Goal: Task Accomplishment & Management: Use online tool/utility

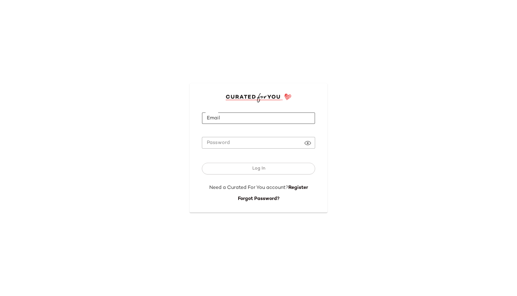
click at [237, 123] on input "Email" at bounding box center [258, 118] width 113 height 12
type input "**********"
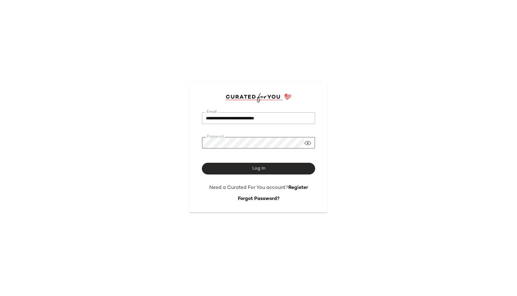
click at [259, 170] on span "Log In" at bounding box center [258, 168] width 13 height 5
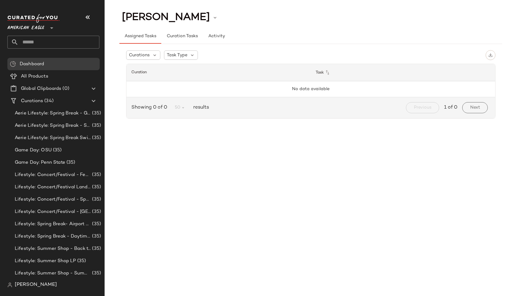
click at [48, 26] on icon at bounding box center [51, 27] width 7 height 7
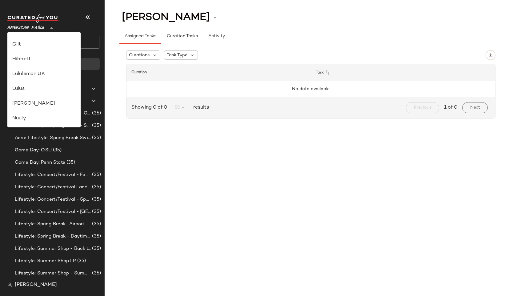
scroll to position [198, 0]
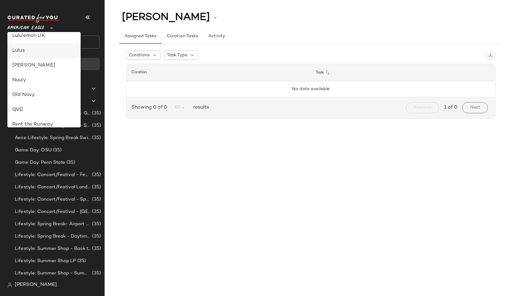
click at [33, 51] on div "Lulus" at bounding box center [43, 50] width 63 height 7
type input "**"
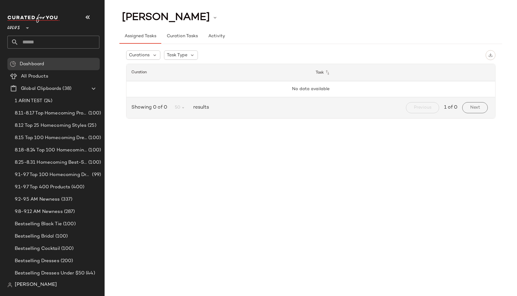
click at [49, 45] on input "text" at bounding box center [58, 42] width 81 height 13
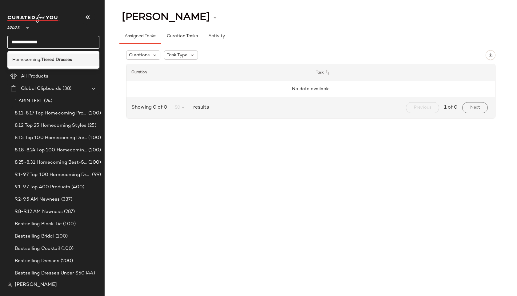
type input "**********"
click at [70, 55] on div "Homecoming: Tiered Dresses" at bounding box center [53, 60] width 92 height 13
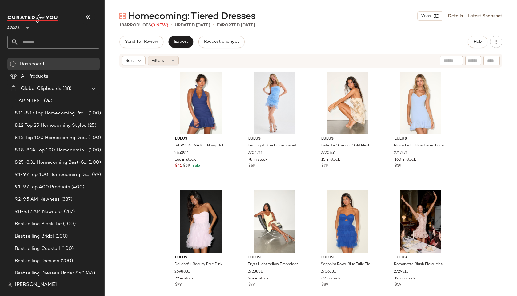
click at [173, 60] on icon at bounding box center [172, 60] width 5 height 5
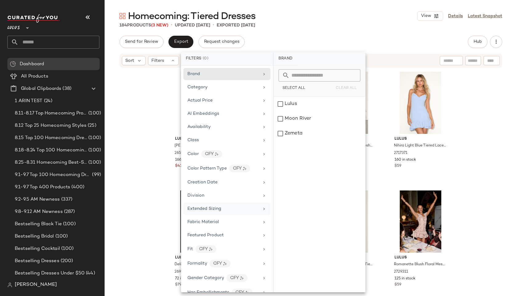
scroll to position [315, 0]
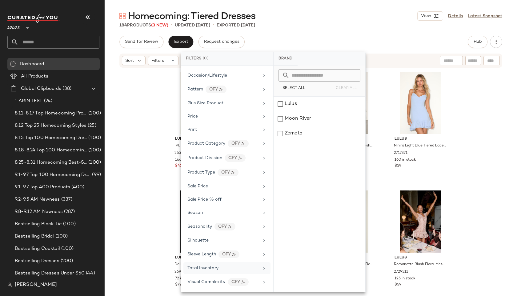
click at [205, 269] on span "Total Inventory" at bounding box center [202, 268] width 31 height 5
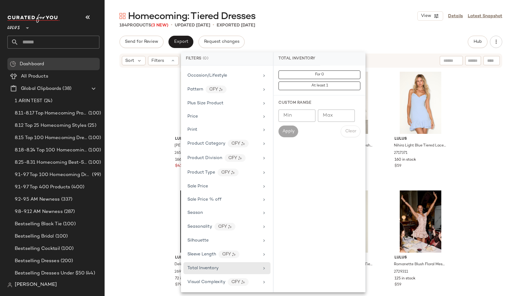
click at [335, 115] on input "Max" at bounding box center [336, 116] width 37 height 12
type input "**"
click at [289, 130] on span "Apply" at bounding box center [288, 131] width 12 height 5
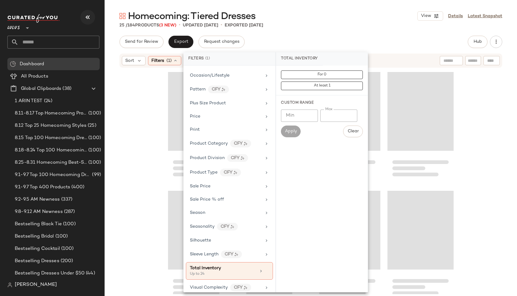
click at [86, 18] on icon "button" at bounding box center [87, 17] width 7 height 7
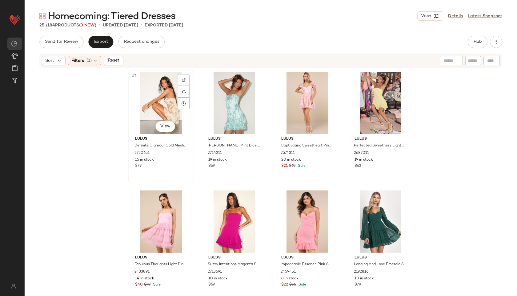
click at [142, 105] on div "#1 View" at bounding box center [161, 103] width 62 height 62
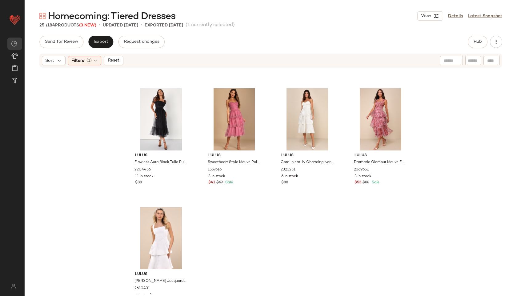
scroll to position [607, 0]
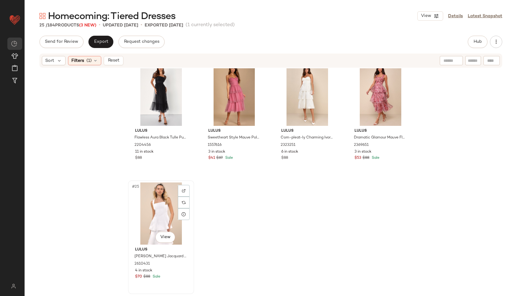
click at [143, 206] on div "#25 View" at bounding box center [161, 213] width 62 height 62
click at [114, 60] on span "Reset" at bounding box center [113, 60] width 12 height 5
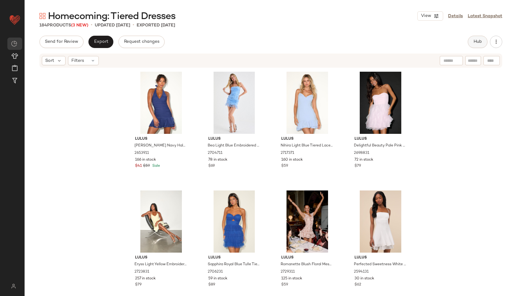
click at [372, 42] on span "Hub" at bounding box center [477, 41] width 9 height 5
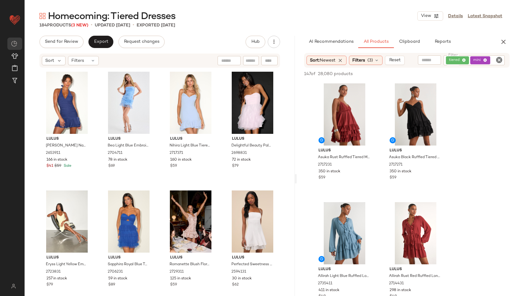
drag, startPoint x: 271, startPoint y: 178, endPoint x: 297, endPoint y: 175, distance: 26.3
click at [297, 175] on div "Homecoming: Tiered Dresses View Details Latest Snapshot 184 Products (3 New) • …" at bounding box center [271, 153] width 492 height 286
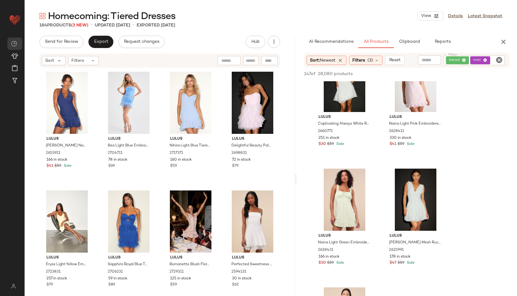
scroll to position [1241, 0]
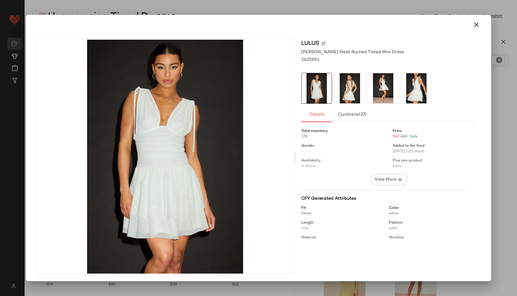
click at [343, 91] on img at bounding box center [350, 88] width 30 height 30
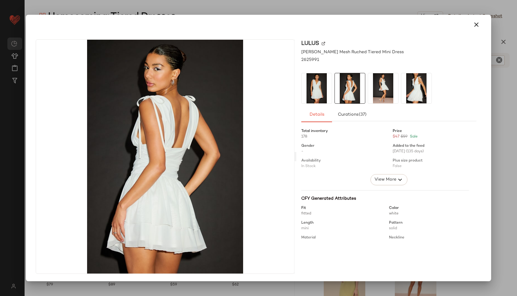
click at [369, 88] on img at bounding box center [383, 88] width 30 height 30
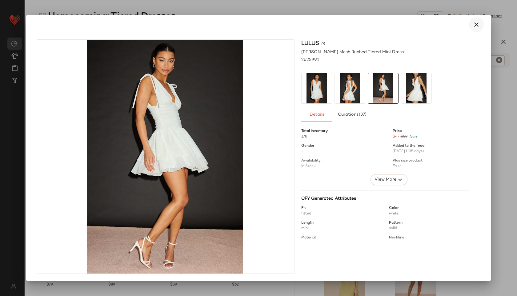
click at [372, 23] on icon "button" at bounding box center [476, 24] width 7 height 7
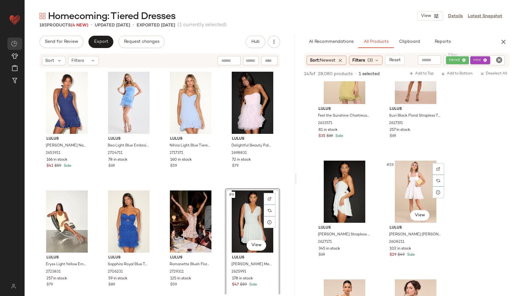
scroll to position [1540, 0]
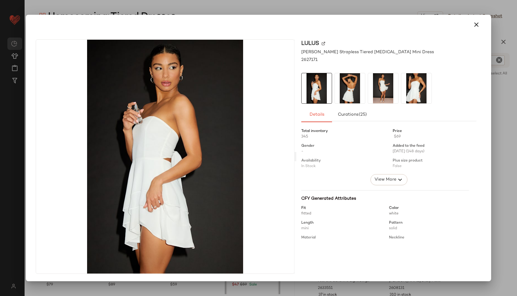
click at [346, 89] on img at bounding box center [350, 88] width 30 height 30
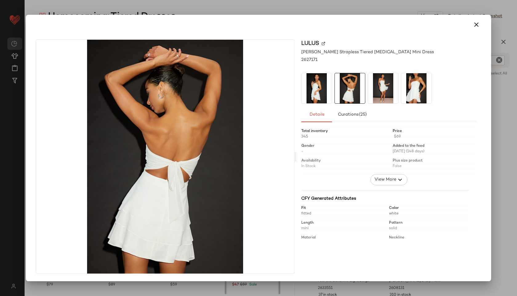
click at [369, 93] on img at bounding box center [383, 88] width 30 height 30
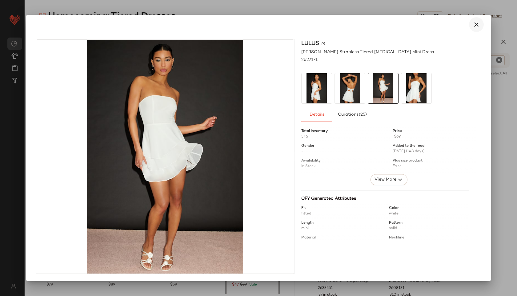
click at [372, 23] on icon "button" at bounding box center [476, 24] width 7 height 7
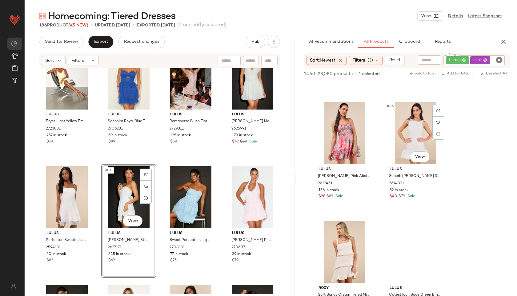
scroll to position [2003, 0]
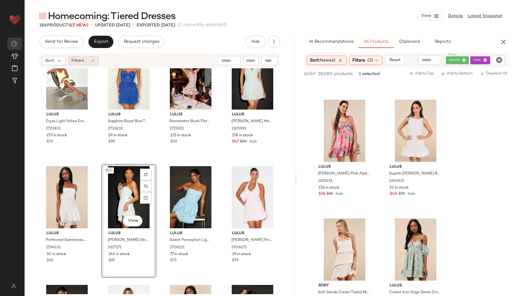
click at [78, 60] on span "Filters" at bounding box center [77, 61] width 13 height 6
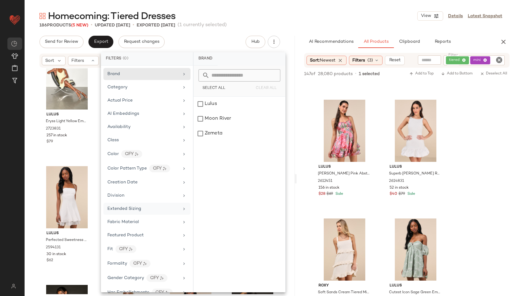
scroll to position [315, 0]
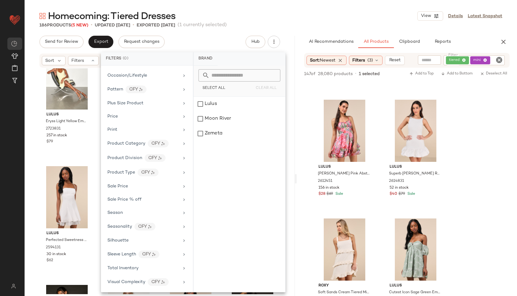
click at [101, 48] on div "Send for Review Export Request changes Hub Sort Filters Lulus [PERSON_NAME] Nav…" at bounding box center [160, 179] width 270 height 286
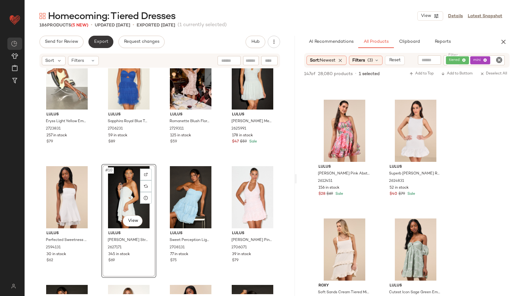
click at [100, 41] on span "Export" at bounding box center [101, 41] width 14 height 5
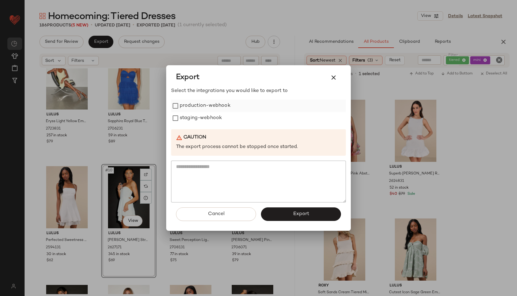
click at [208, 105] on label "production-webhook" at bounding box center [205, 106] width 51 height 12
click at [208, 117] on label "staging-webhook" at bounding box center [201, 118] width 42 height 12
click at [295, 217] on button "Export" at bounding box center [301, 214] width 80 height 14
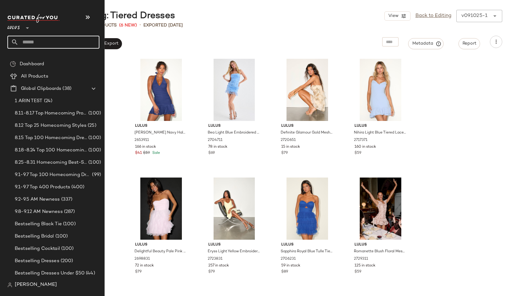
click at [38, 43] on input "text" at bounding box center [58, 42] width 81 height 13
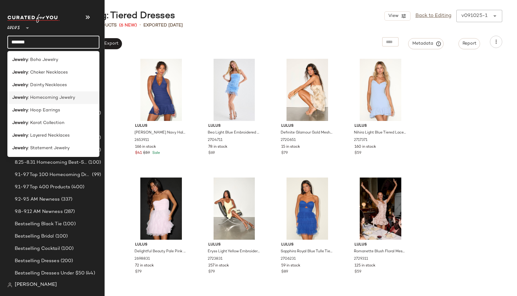
type input "*******"
click at [53, 98] on span ": Homecoming Jewelry" at bounding box center [51, 97] width 47 height 6
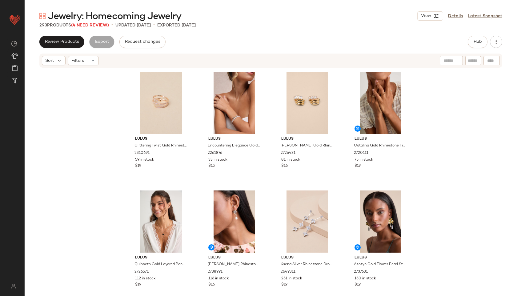
click at [101, 25] on span "(4 Need Review)" at bounding box center [90, 25] width 38 height 5
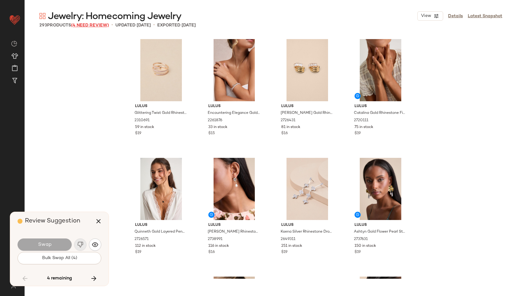
scroll to position [7009, 0]
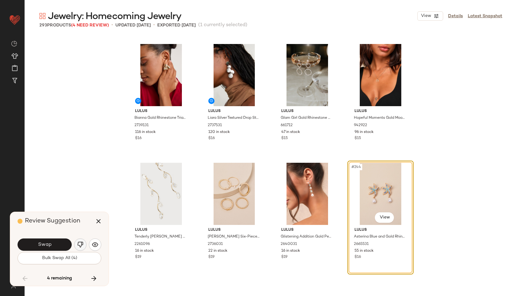
click at [80, 243] on img "button" at bounding box center [80, 245] width 6 height 6
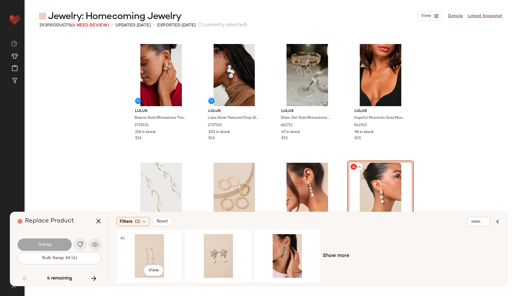
click at [150, 247] on div "#1 View" at bounding box center [149, 256] width 62 height 44
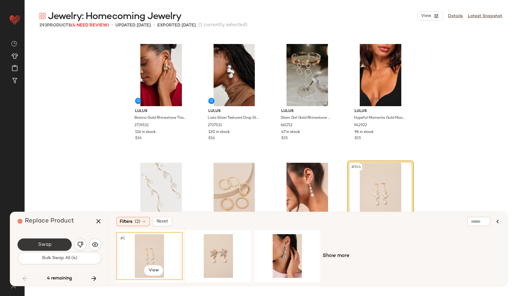
click at [60, 247] on button "Swap" at bounding box center [45, 245] width 54 height 12
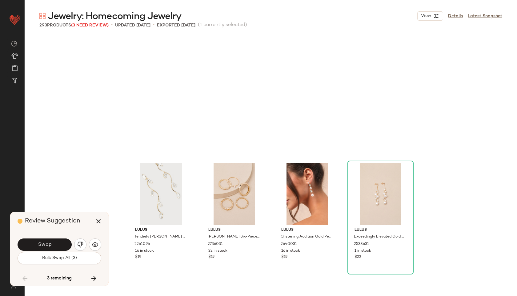
scroll to position [7128, 0]
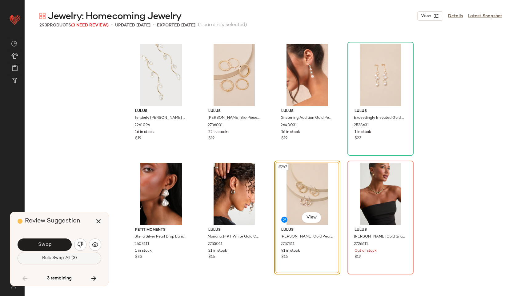
click at [71, 259] on span "Bulk Swap All (3)" at bounding box center [59, 258] width 35 height 5
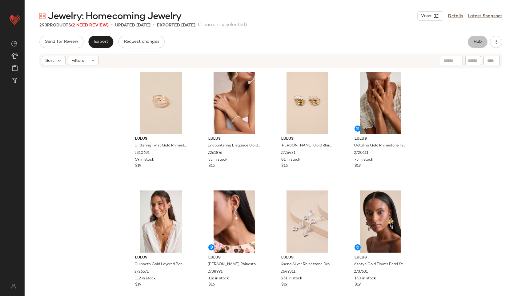
click at [372, 43] on span "Hub" at bounding box center [477, 41] width 9 height 5
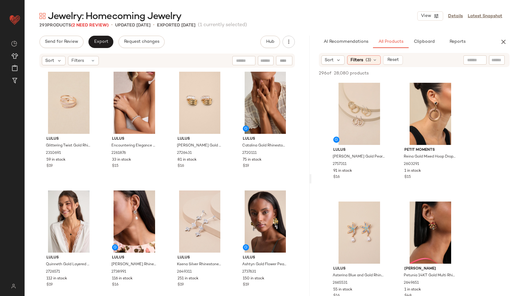
drag, startPoint x: 271, startPoint y: 178, endPoint x: 427, endPoint y: 186, distance: 157.2
click at [372, 186] on div "Jewelry: Homecoming Jewelry View Details Latest Snapshot 293 Products (2 Need R…" at bounding box center [271, 153] width 492 height 286
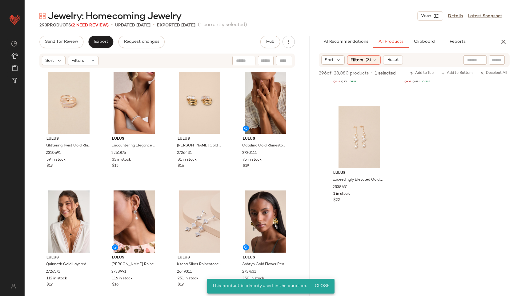
scroll to position [332, 0]
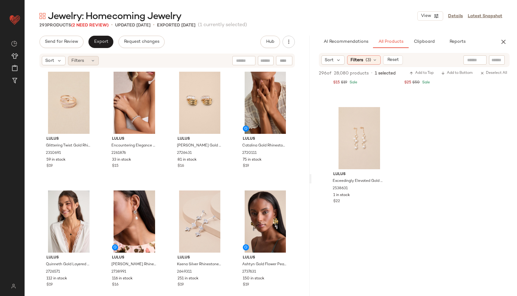
click at [86, 61] on div "Filters" at bounding box center [83, 60] width 31 height 9
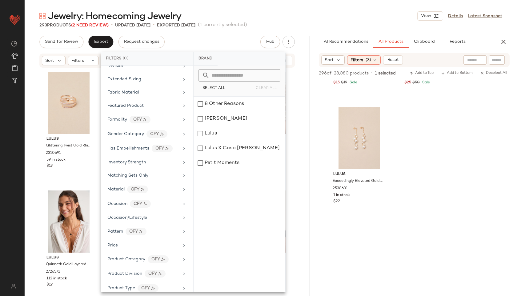
scroll to position [231, 0]
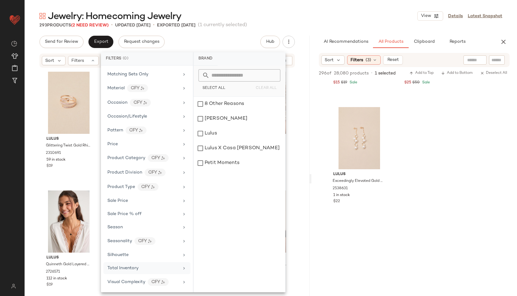
click at [130, 271] on div "Total Inventory" at bounding box center [122, 268] width 31 height 6
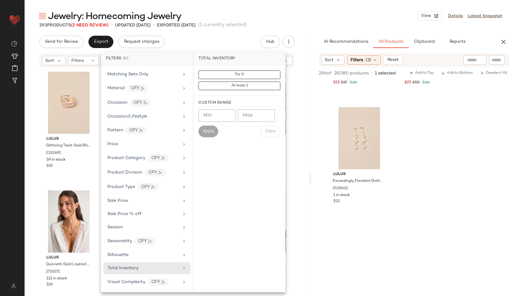
click at [250, 115] on input "Max" at bounding box center [256, 116] width 37 height 12
type input "**"
click at [205, 125] on div "Min Min Max ** Max Apply Clear" at bounding box center [239, 124] width 82 height 28
click at [208, 130] on span "Apply" at bounding box center [208, 131] width 12 height 5
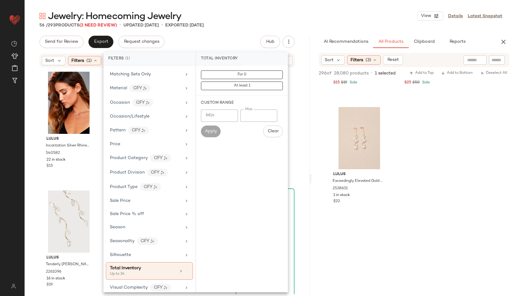
click at [235, 32] on div "Jewelry: Homecoming Jewelry View Details Latest Snapshot 56 / 293 Products (2 N…" at bounding box center [271, 153] width 492 height 286
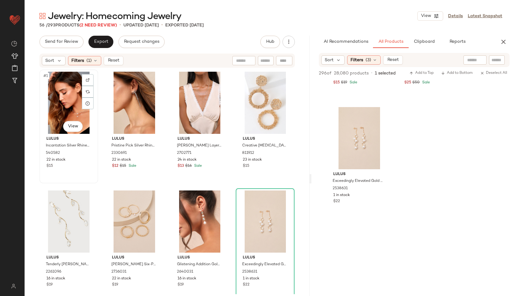
click at [54, 100] on div "#1 View" at bounding box center [69, 103] width 54 height 62
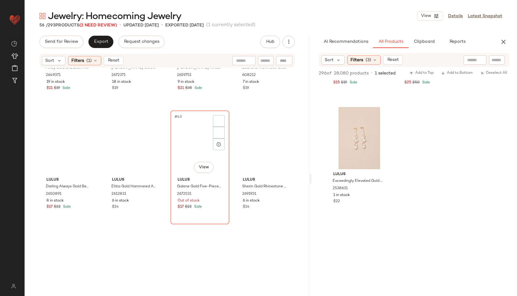
scroll to position [1438, 0]
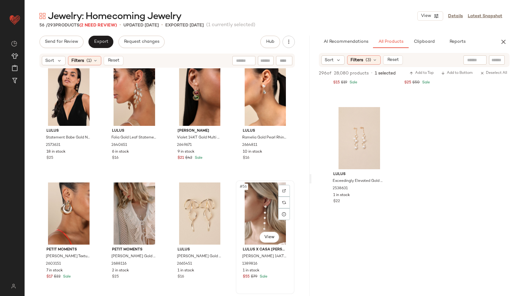
click at [246, 212] on div "#56 View" at bounding box center [265, 213] width 54 height 62
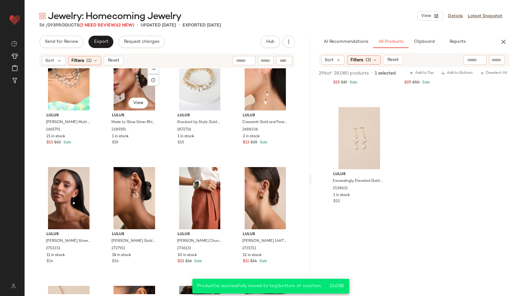
scroll to position [619, 0]
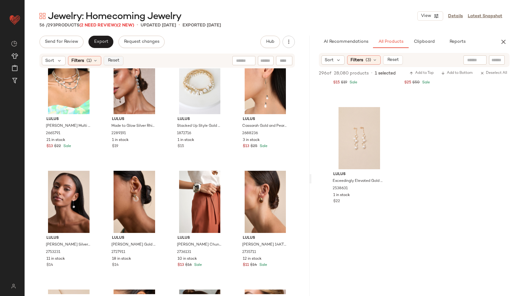
click at [114, 63] on span "Reset" at bounding box center [113, 60] width 12 height 5
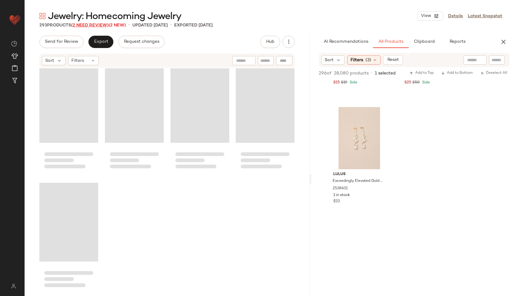
click at [102, 26] on span "(2 Need Review)" at bounding box center [90, 25] width 38 height 5
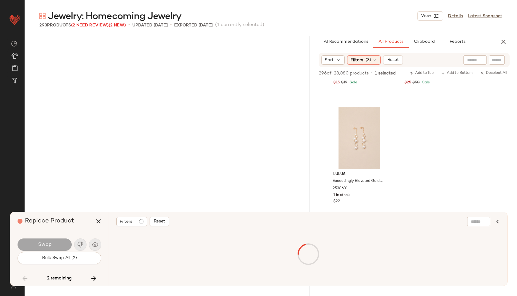
scroll to position [7128, 0]
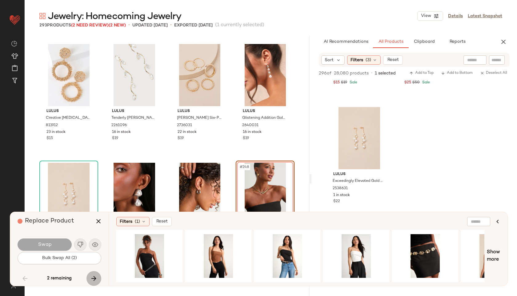
click at [94, 277] on icon "button" at bounding box center [93, 278] width 7 height 7
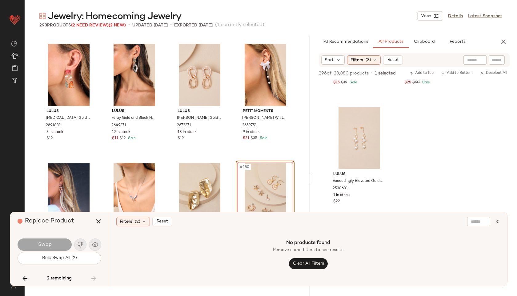
click at [80, 244] on div "Swap" at bounding box center [60, 244] width 84 height 15
click at [98, 219] on icon "button" at bounding box center [98, 221] width 7 height 7
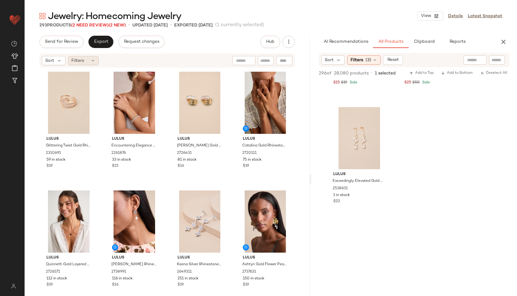
click at [90, 64] on div "Filters" at bounding box center [83, 60] width 31 height 9
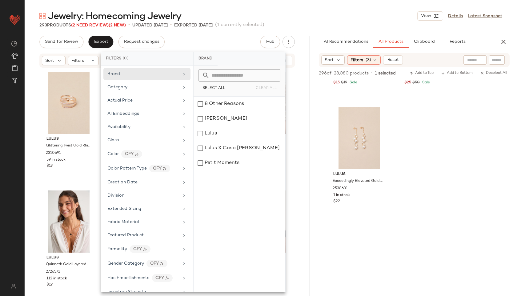
scroll to position [231, 0]
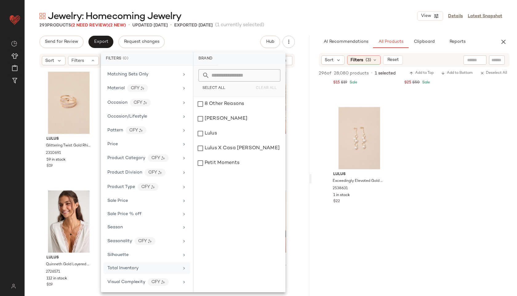
click at [136, 270] on span "Total Inventory" at bounding box center [122, 268] width 31 height 5
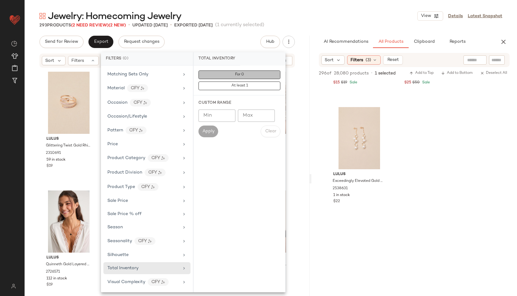
click at [246, 77] on button "For 0" at bounding box center [239, 74] width 82 height 9
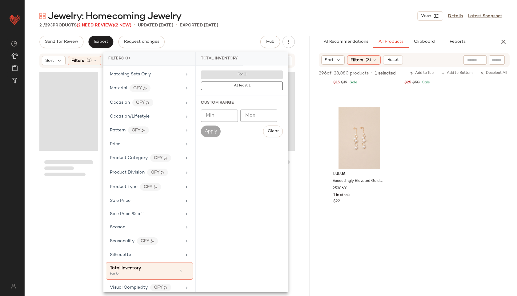
click at [279, 16] on div "Jewelry: Homecoming Jewelry View Details Latest Snapshot" at bounding box center [271, 16] width 492 height 12
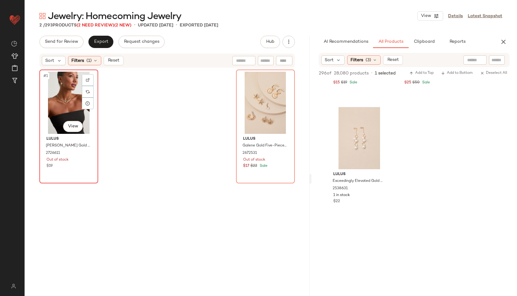
click at [66, 90] on div "#1 View" at bounding box center [69, 103] width 54 height 62
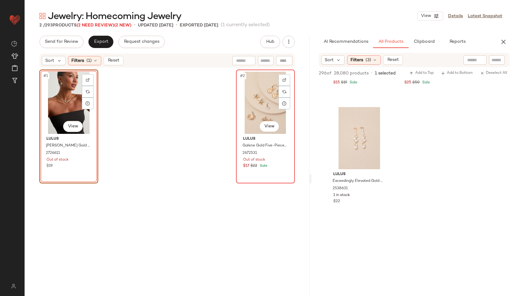
click at [237, 106] on div "#2 View [PERSON_NAME] Gold Five-Piece Earring Set 2672531 Out of stock $17 $22 …" at bounding box center [266, 126] width 58 height 113
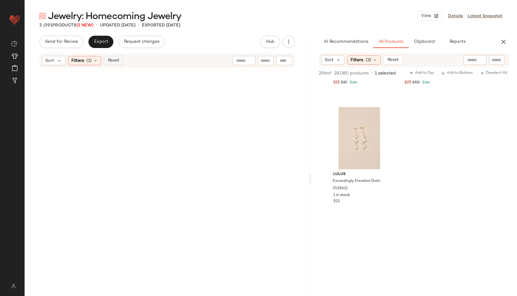
click at [108, 59] on span "Reset" at bounding box center [113, 60] width 12 height 5
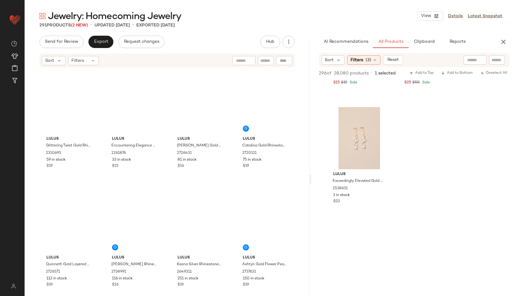
click at [213, 28] on div "Jewelry: Homecoming Jewelry View Details Latest Snapshot 291 Products (2 New) •…" at bounding box center [271, 153] width 492 height 286
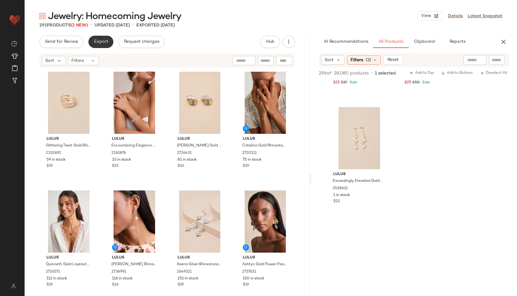
click at [102, 42] on span "Export" at bounding box center [101, 41] width 14 height 5
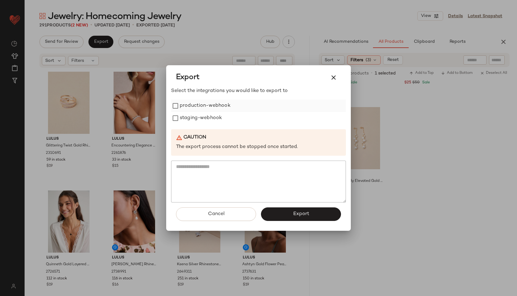
click at [181, 107] on label "production-webhook" at bounding box center [205, 106] width 51 height 12
click at [184, 115] on label "staging-webhook" at bounding box center [201, 118] width 42 height 12
click at [296, 210] on button "Export" at bounding box center [301, 214] width 80 height 14
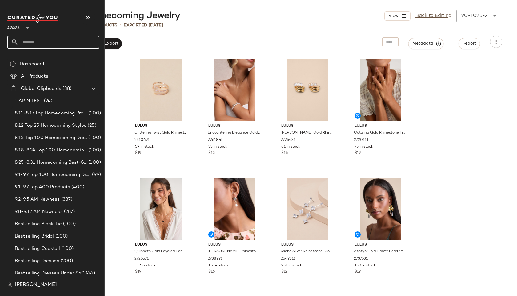
click at [31, 41] on input "text" at bounding box center [58, 42] width 81 height 13
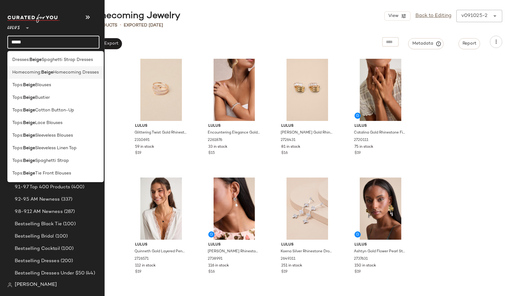
type input "*****"
click at [24, 75] on span "Homecoming:" at bounding box center [26, 72] width 29 height 6
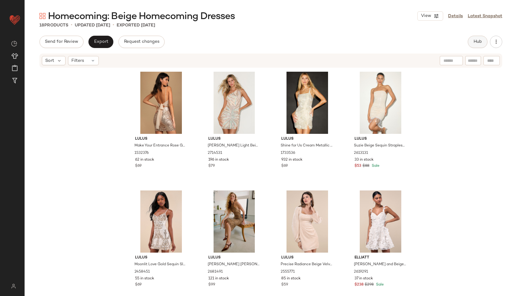
click at [372, 42] on span "Hub" at bounding box center [477, 41] width 9 height 5
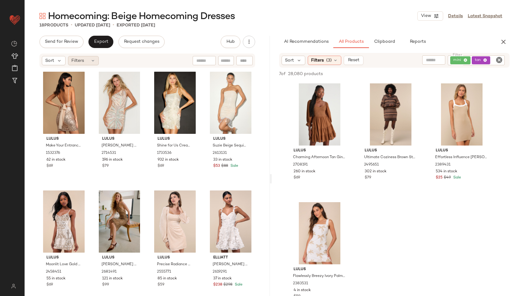
click at [88, 58] on div "Filters" at bounding box center [83, 60] width 31 height 9
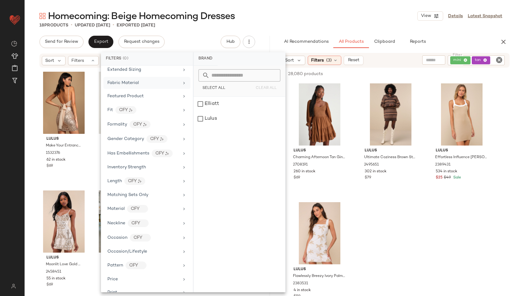
scroll to position [302, 0]
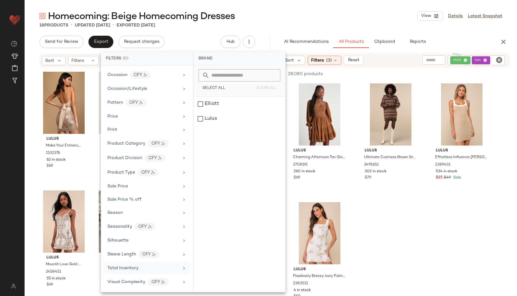
click at [126, 264] on div "Total Inventory" at bounding box center [146, 268] width 87 height 12
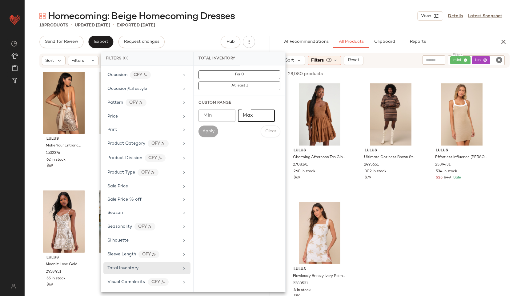
click at [255, 114] on input "Max" at bounding box center [256, 116] width 37 height 12
type input "**"
click at [211, 129] on span "Apply" at bounding box center [208, 131] width 12 height 5
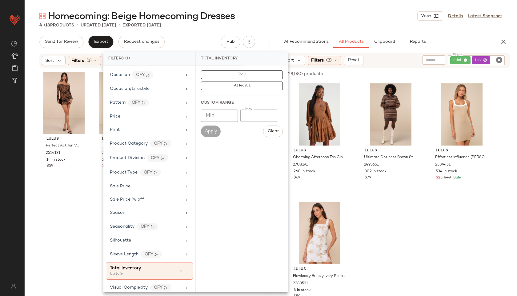
click at [263, 24] on div "4 / 18 Products • updated [DATE] • Exported [DATE]" at bounding box center [271, 25] width 492 height 6
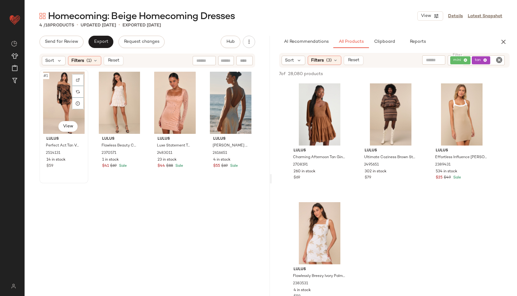
click at [63, 103] on div "#1 View" at bounding box center [64, 103] width 45 height 62
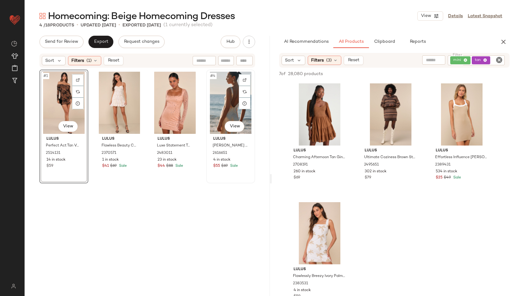
click at [226, 108] on div "#4 View" at bounding box center [230, 103] width 45 height 62
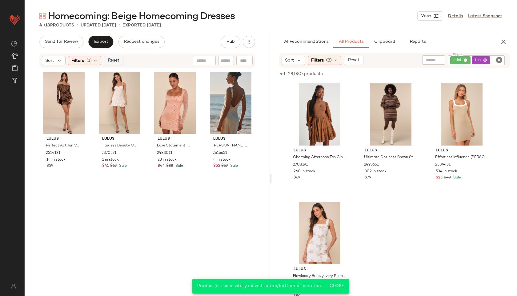
click at [114, 59] on span "Reset" at bounding box center [113, 60] width 12 height 5
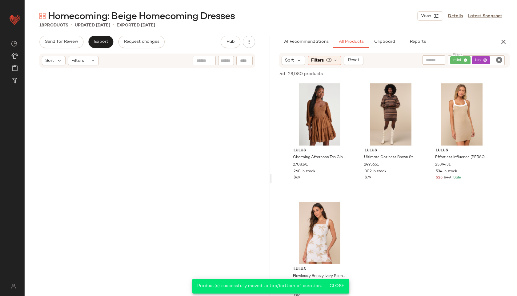
scroll to position [369, 0]
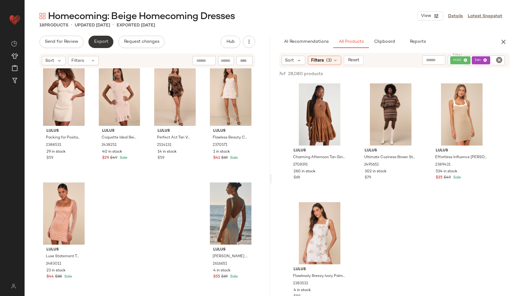
click at [101, 43] on span "Export" at bounding box center [101, 41] width 14 height 5
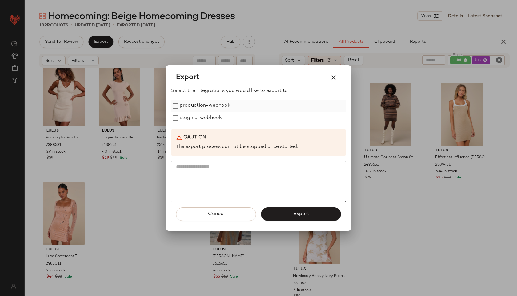
click at [188, 105] on label "production-webhook" at bounding box center [205, 106] width 51 height 12
click at [186, 119] on label "staging-webhook" at bounding box center [201, 118] width 42 height 12
click at [294, 219] on button "Export" at bounding box center [301, 214] width 80 height 14
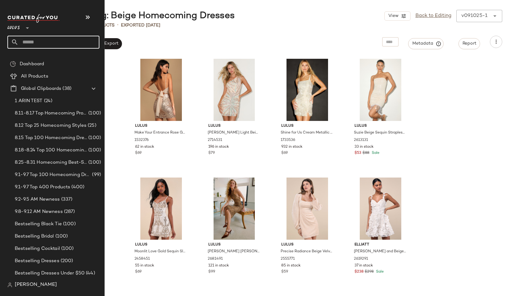
click at [34, 45] on input "text" at bounding box center [58, 42] width 81 height 13
type input "*"
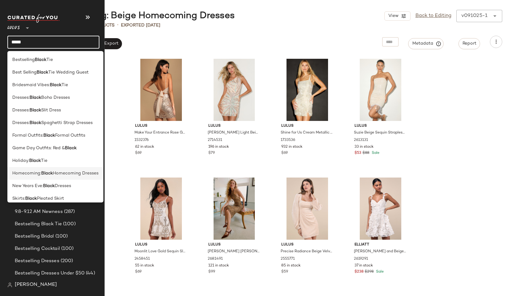
type input "*****"
click at [42, 171] on b "Black" at bounding box center [47, 173] width 12 height 6
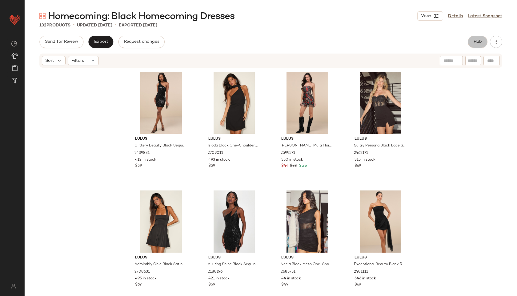
click at [372, 40] on span "Hub" at bounding box center [477, 41] width 9 height 5
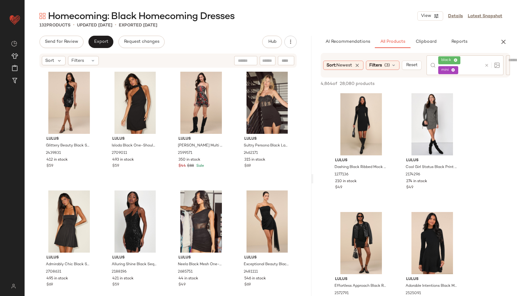
drag, startPoint x: 270, startPoint y: 178, endPoint x: 313, endPoint y: 177, distance: 43.1
click at [313, 177] on div "Homecoming: Black Homecoming Dresses View Details Latest Snapshot 132 Products …" at bounding box center [271, 153] width 492 height 286
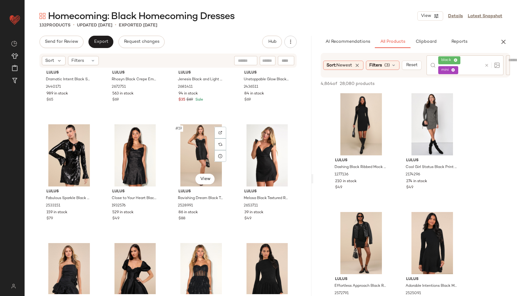
scroll to position [430, 0]
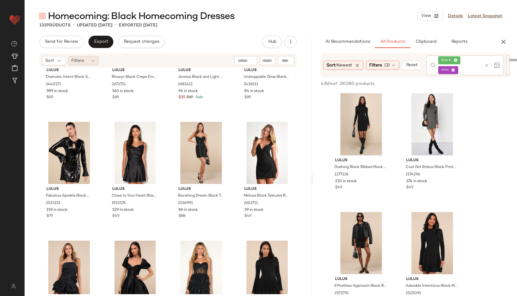
click at [83, 61] on span "Filters" at bounding box center [77, 61] width 13 height 6
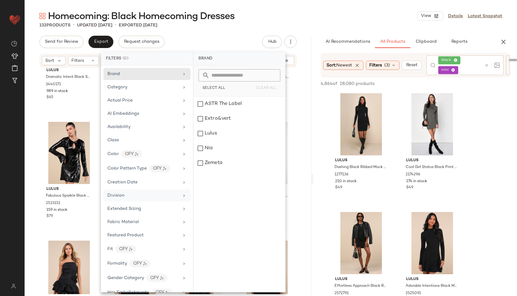
scroll to position [315, 0]
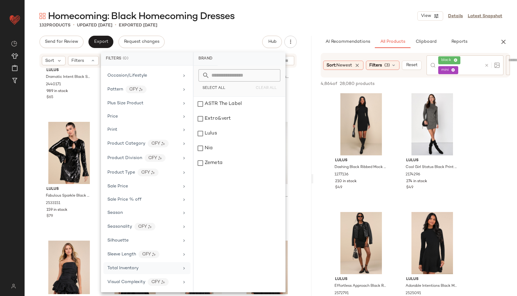
click at [134, 266] on span "Total Inventory" at bounding box center [122, 268] width 31 height 5
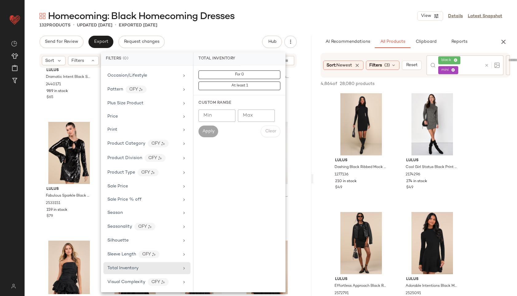
click at [250, 117] on input "Max" at bounding box center [256, 116] width 37 height 12
type input "**"
click at [208, 130] on span "Apply" at bounding box center [208, 131] width 12 height 5
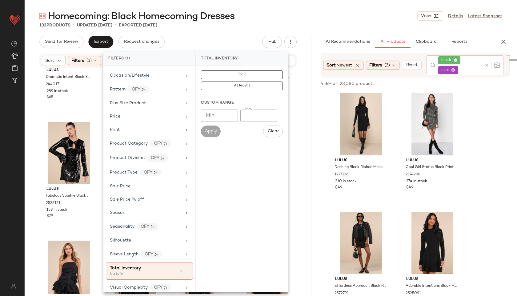
click at [235, 38] on div "Send for Review Export Request changes Hub" at bounding box center [167, 42] width 257 height 12
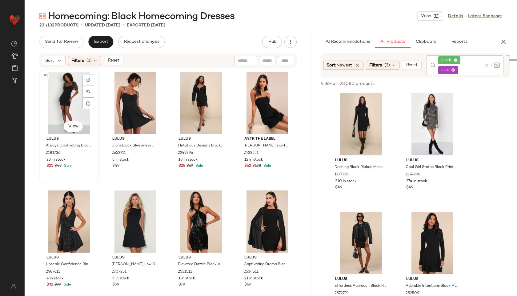
click at [71, 95] on div "#1 View" at bounding box center [69, 103] width 55 height 62
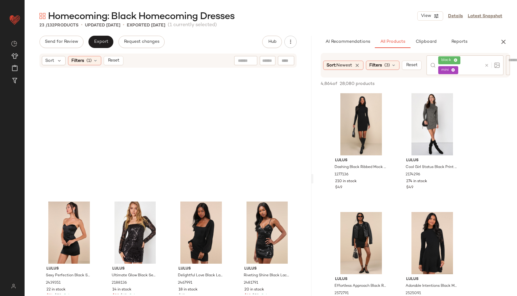
scroll to position [488, 0]
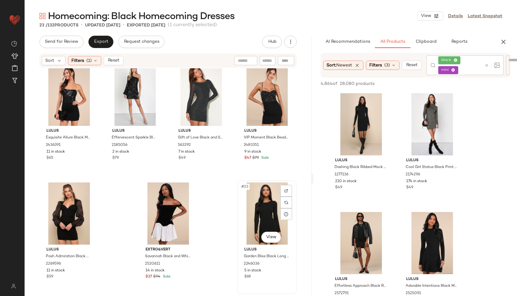
click at [264, 212] on div "#23 View" at bounding box center [266, 213] width 55 height 62
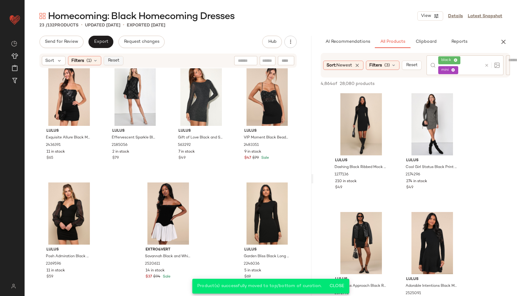
click at [117, 62] on span "Reset" at bounding box center [113, 60] width 12 height 5
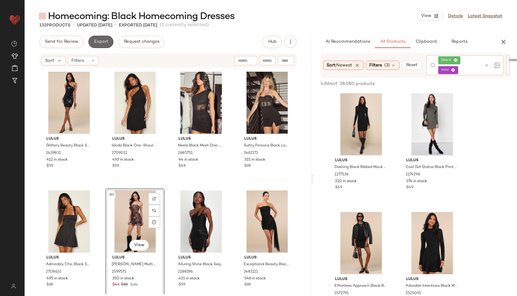
click at [107, 41] on span "Export" at bounding box center [101, 41] width 14 height 5
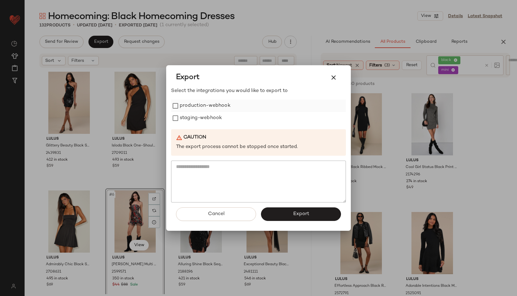
click at [182, 107] on label "production-webhook" at bounding box center [205, 106] width 51 height 12
click at [183, 119] on label "staging-webhook" at bounding box center [201, 118] width 42 height 12
click at [283, 212] on button "Export" at bounding box center [301, 214] width 80 height 14
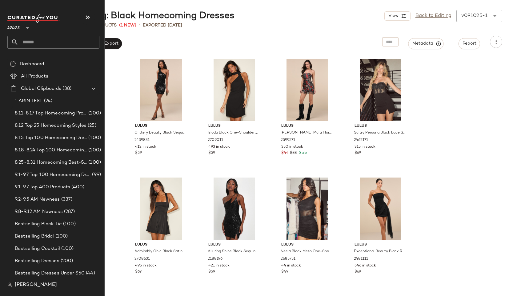
click at [34, 40] on input "text" at bounding box center [58, 42] width 81 height 13
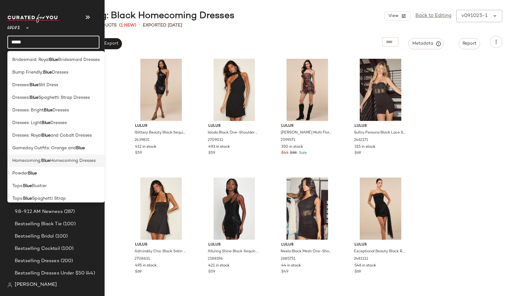
type input "****"
click at [45, 157] on div "Homecoming: Blue Homecoming Dresses" at bounding box center [55, 160] width 97 height 13
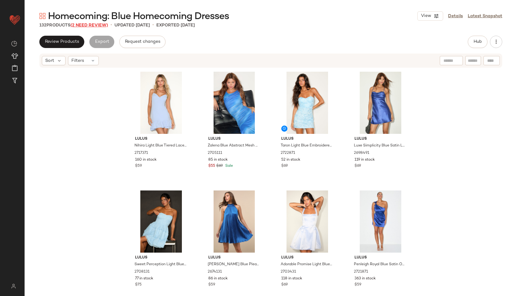
click at [80, 25] on span "(2 Need Review)" at bounding box center [89, 25] width 38 height 5
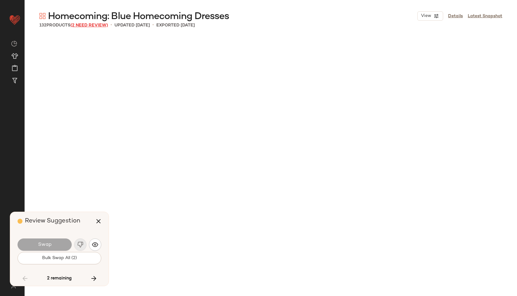
scroll to position [3089, 0]
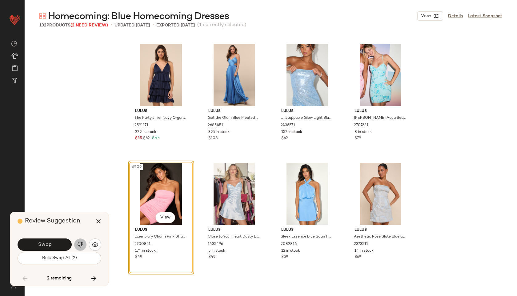
click at [80, 243] on img "button" at bounding box center [80, 245] width 6 height 6
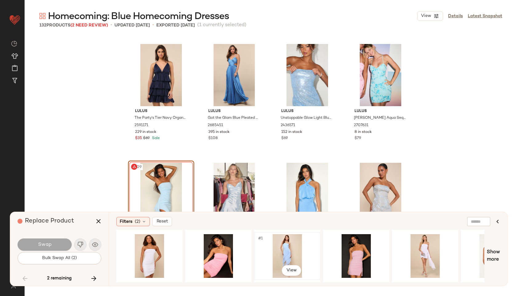
click at [289, 248] on div "#1 View" at bounding box center [287, 256] width 62 height 44
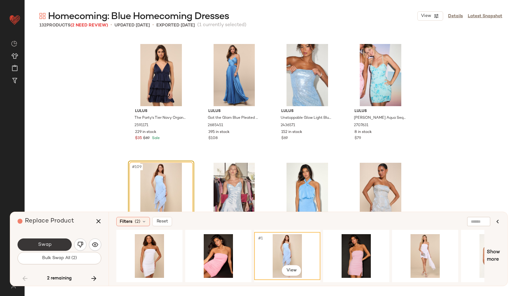
click at [58, 245] on button "Swap" at bounding box center [45, 245] width 54 height 12
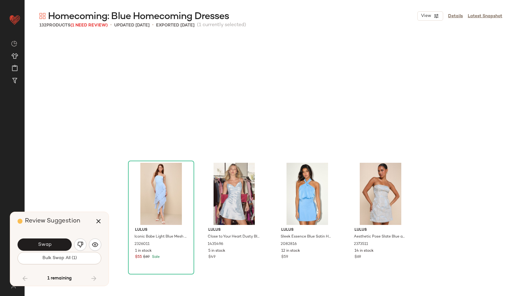
scroll to position [3207, 0]
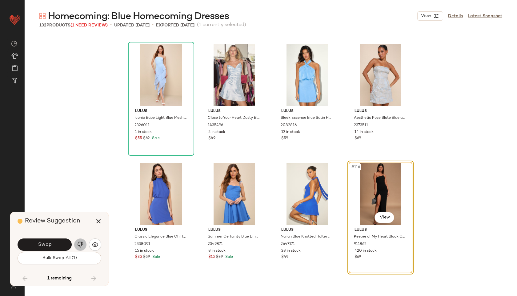
click at [79, 242] on img "button" at bounding box center [80, 245] width 6 height 6
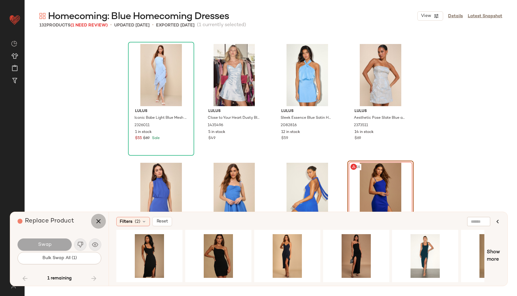
click at [99, 219] on icon "button" at bounding box center [98, 221] width 7 height 7
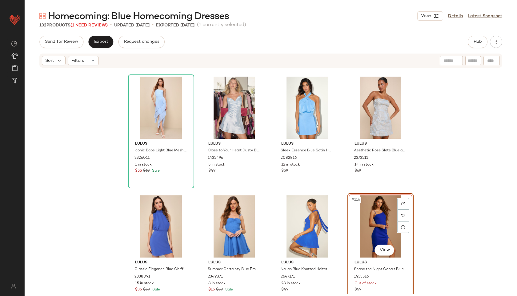
click at [370, 212] on div "#116 View" at bounding box center [381, 226] width 62 height 62
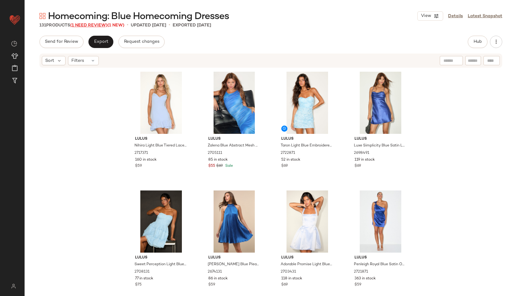
click at [99, 24] on span "(1 Need Review)" at bounding box center [88, 25] width 37 height 5
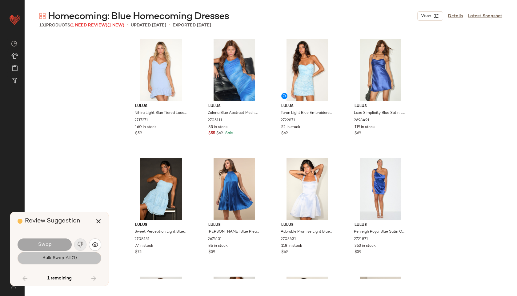
click at [70, 257] on span "Bulk Swap All (1)" at bounding box center [59, 258] width 35 height 5
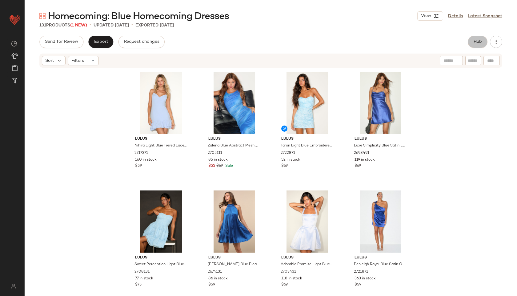
click at [372, 37] on button "Hub" at bounding box center [478, 42] width 20 height 12
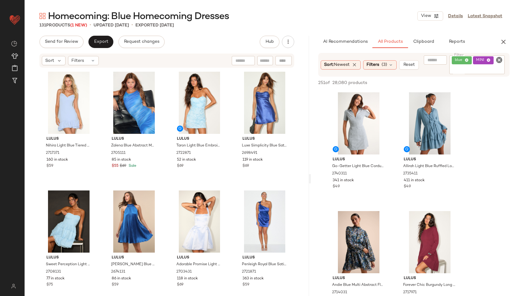
drag, startPoint x: 271, startPoint y: 181, endPoint x: 311, endPoint y: 178, distance: 40.4
click at [311, 178] on div "Homecoming: Blue Homecoming Dresses View Details Latest Snapshot 131 Products (…" at bounding box center [271, 153] width 492 height 286
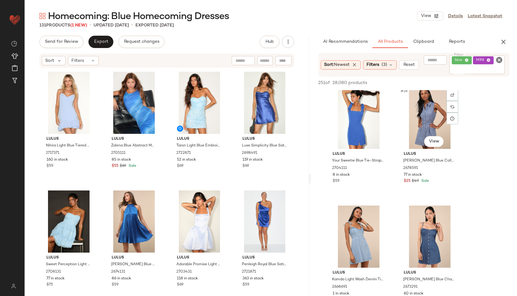
scroll to position [955, 0]
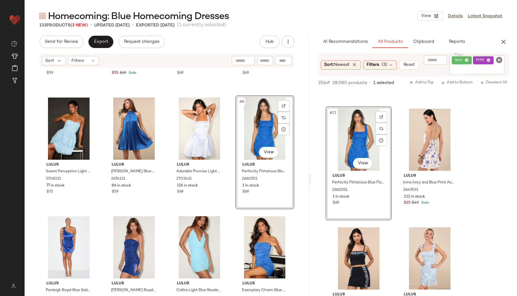
scroll to position [94, 0]
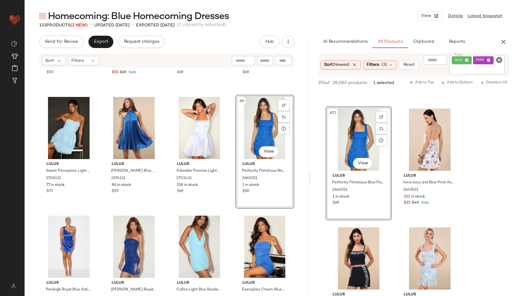
click at [255, 121] on div "#8 View" at bounding box center [265, 128] width 54 height 62
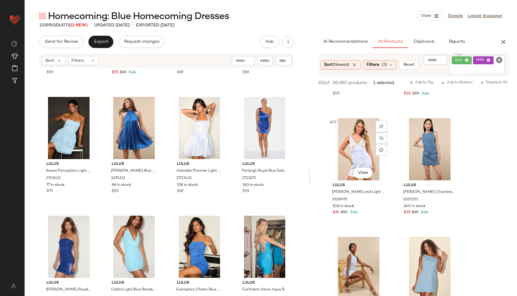
scroll to position [1994, 0]
click at [90, 62] on icon at bounding box center [92, 60] width 5 height 5
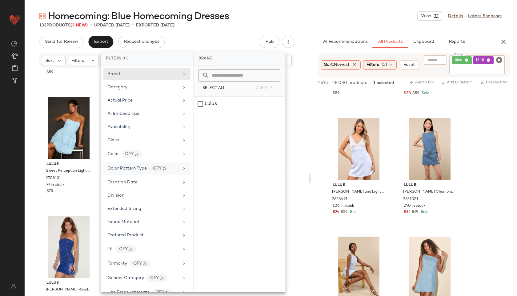
scroll to position [315, 0]
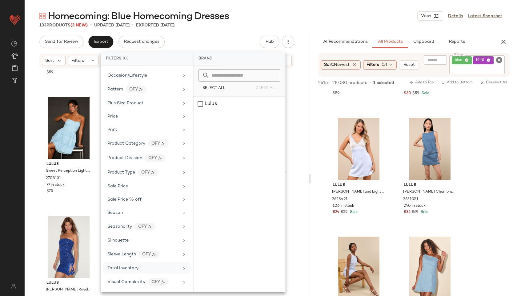
click at [137, 271] on div "Total Inventory" at bounding box center [122, 268] width 31 height 6
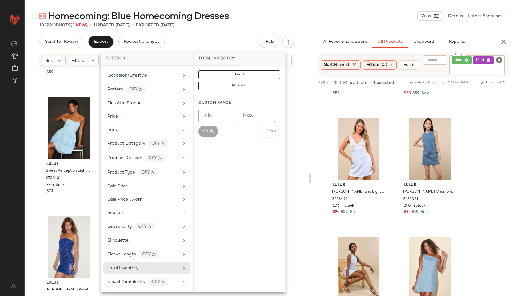
click at [255, 116] on input "Max" at bounding box center [256, 116] width 37 height 12
type input "**"
click at [207, 129] on span "Apply" at bounding box center [208, 131] width 12 height 5
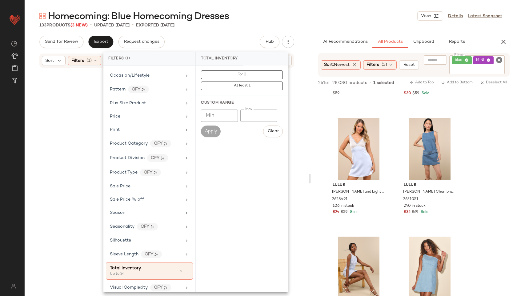
click at [220, 34] on div "Homecoming: Blue Homecoming Dresses View Details Latest Snapshot 133 Products (…" at bounding box center [271, 153] width 492 height 286
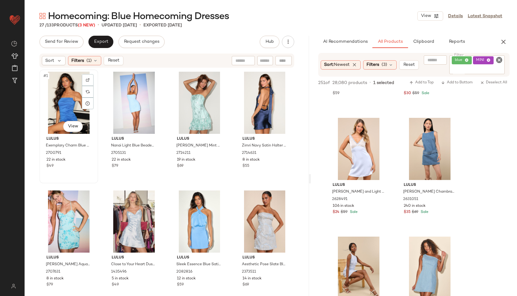
click at [62, 104] on div "#1 View" at bounding box center [69, 103] width 54 height 62
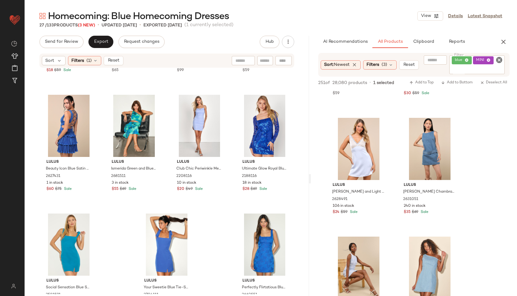
scroll to position [607, 0]
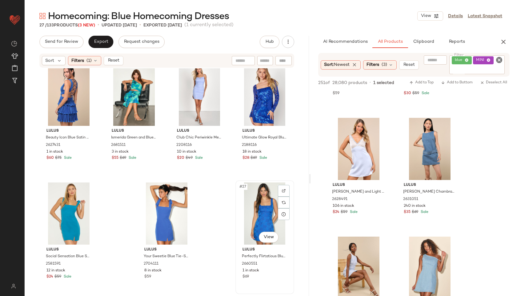
click at [253, 210] on div "#27 View" at bounding box center [265, 213] width 54 height 62
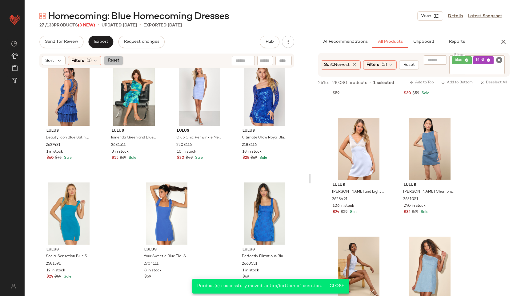
click at [116, 59] on span "Reset" at bounding box center [113, 60] width 12 height 5
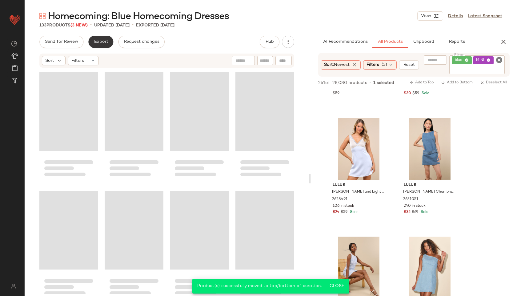
click at [100, 40] on span "Export" at bounding box center [101, 41] width 14 height 5
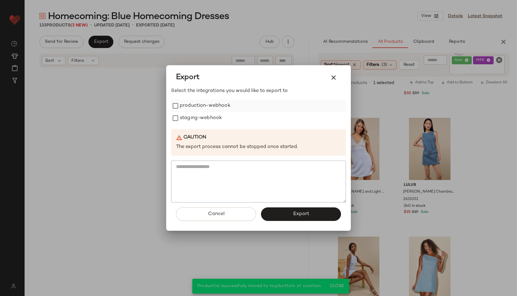
scroll to position [3814, 0]
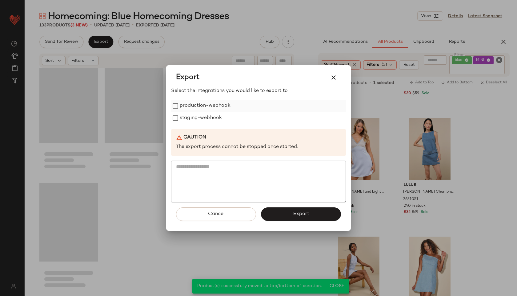
drag, startPoint x: 200, startPoint y: 104, endPoint x: 199, endPoint y: 108, distance: 4.4
click at [200, 104] on label "production-webhook" at bounding box center [205, 106] width 51 height 12
click at [198, 118] on label "staging-webhook" at bounding box center [201, 118] width 42 height 12
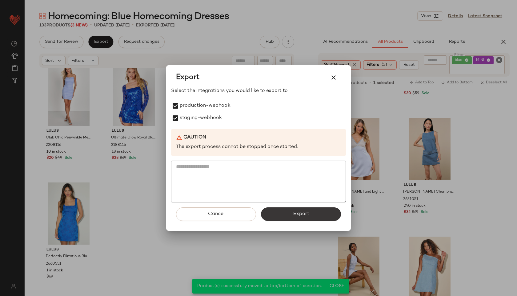
click at [291, 212] on button "Export" at bounding box center [301, 214] width 80 height 14
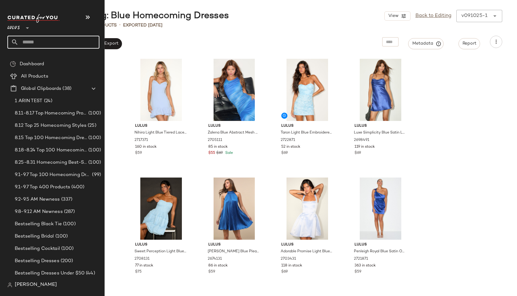
click at [28, 40] on input "text" at bounding box center [58, 42] width 81 height 13
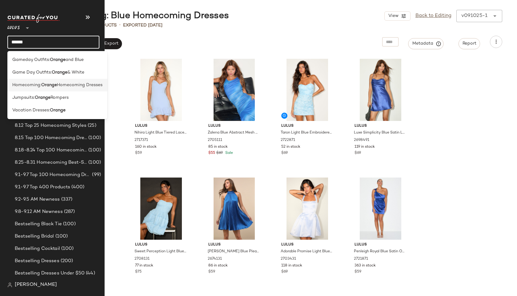
type input "******"
click at [47, 85] on b "Orange" at bounding box center [49, 85] width 16 height 6
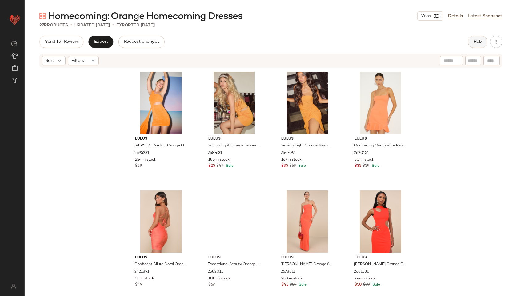
click at [372, 39] on button "Hub" at bounding box center [478, 42] width 20 height 12
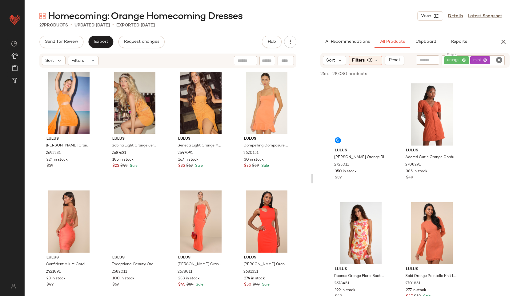
drag, startPoint x: 271, startPoint y: 177, endPoint x: 315, endPoint y: 177, distance: 44.0
click at [315, 177] on div "Homecoming: Orange Homecoming Dresses View Details Latest Snapshot 27 Products …" at bounding box center [271, 153] width 492 height 286
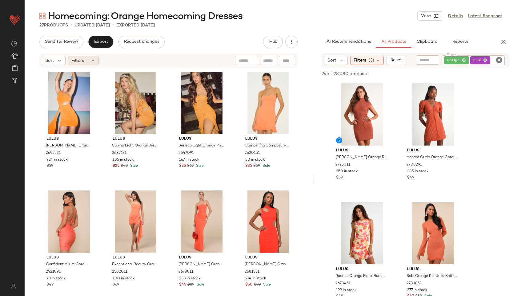
click at [87, 60] on div "Filters" at bounding box center [83, 60] width 31 height 9
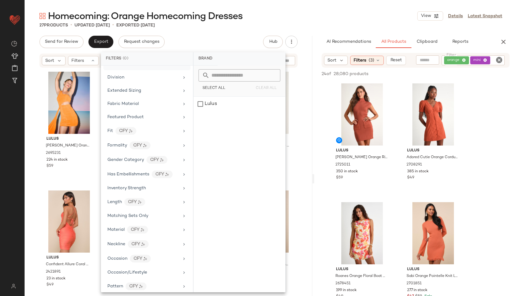
scroll to position [315, 0]
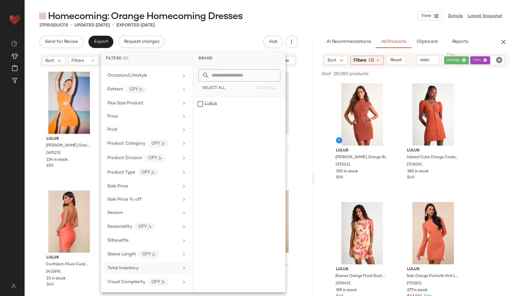
click at [137, 263] on div "Total Inventory" at bounding box center [146, 268] width 87 height 12
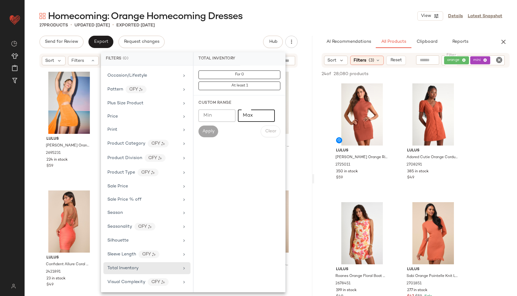
click at [254, 116] on input "Max" at bounding box center [256, 116] width 37 height 12
type input "**"
click at [202, 132] on button "Apply" at bounding box center [208, 132] width 20 height 12
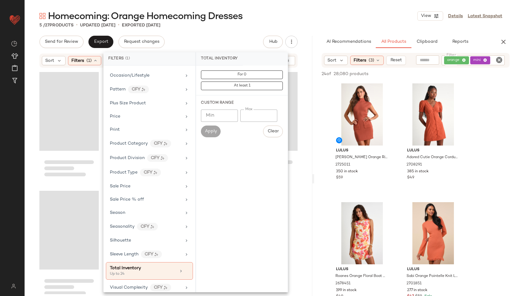
click at [248, 29] on div "Homecoming: Orange Homecoming Dresses View Details Latest Snapshot 5 / 27 Produ…" at bounding box center [271, 153] width 492 height 286
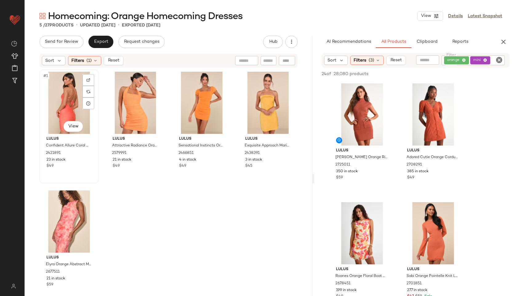
click at [65, 97] on div "#1 View" at bounding box center [69, 103] width 55 height 62
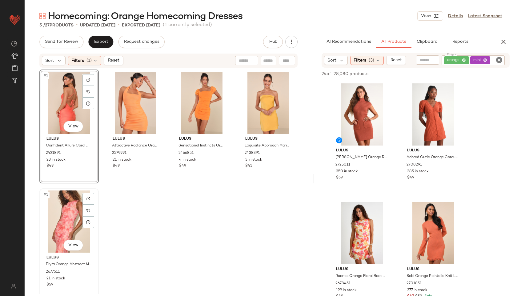
click at [59, 208] on div "#5 View" at bounding box center [69, 221] width 55 height 62
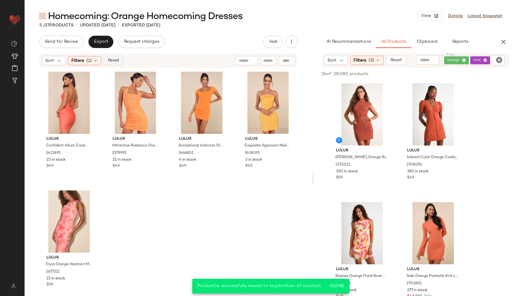
click at [120, 64] on button "Reset" at bounding box center [114, 60] width 20 height 9
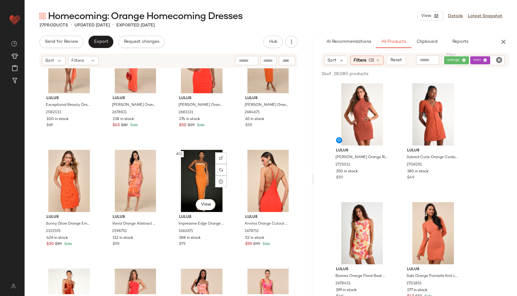
scroll to position [160, 0]
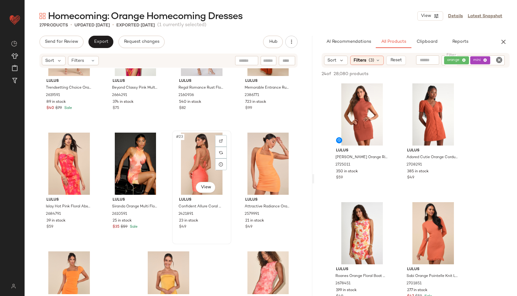
scroll to position [607, 0]
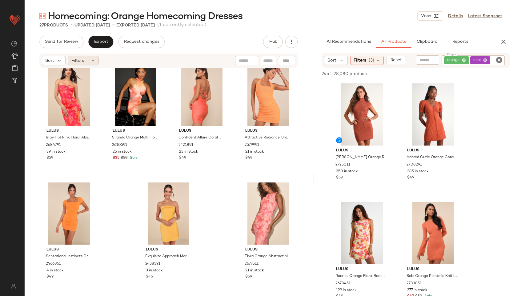
click at [90, 63] on div "Filters" at bounding box center [83, 60] width 31 height 9
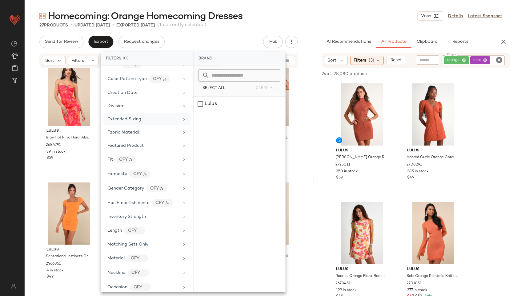
scroll to position [315, 0]
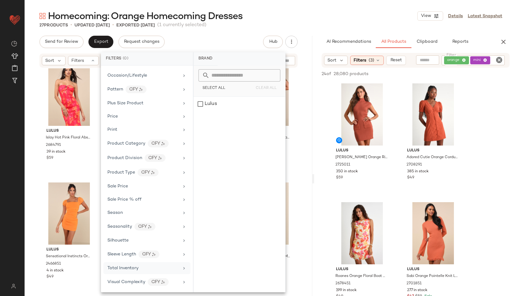
click at [134, 266] on span "Total Inventory" at bounding box center [122, 268] width 31 height 5
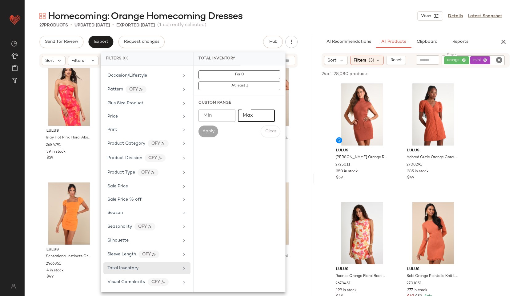
click at [255, 114] on input "Max" at bounding box center [256, 116] width 37 height 12
type input "**"
click at [211, 132] on span "Apply" at bounding box center [208, 131] width 12 height 5
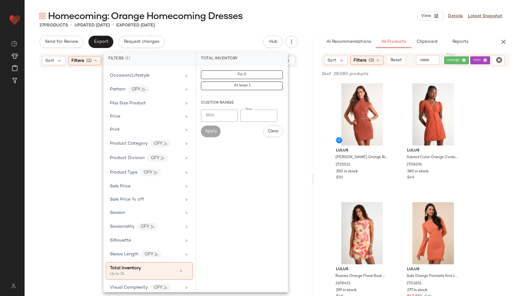
click at [283, 14] on div "Homecoming: Orange Homecoming Dresses View Details Latest Snapshot" at bounding box center [271, 16] width 492 height 12
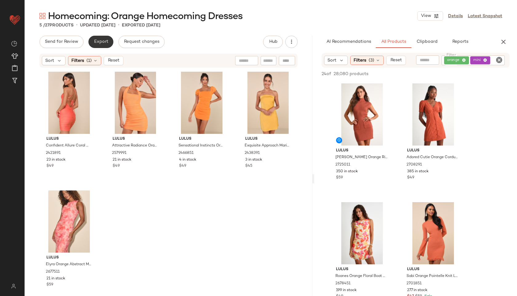
click at [102, 43] on span "Export" at bounding box center [101, 41] width 14 height 5
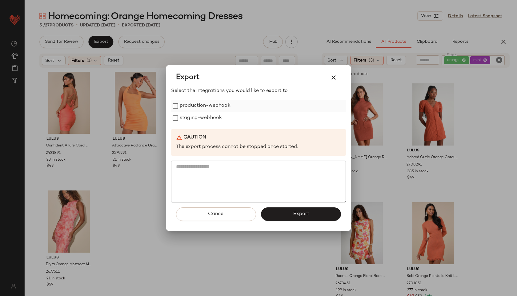
click at [185, 111] on label "production-webhook" at bounding box center [205, 106] width 51 height 12
click at [188, 121] on label "staging-webhook" at bounding box center [201, 118] width 42 height 12
click at [291, 212] on button "Export" at bounding box center [301, 214] width 80 height 14
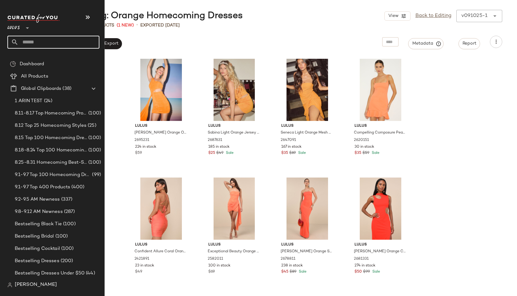
click at [39, 42] on input "text" at bounding box center [58, 42] width 81 height 13
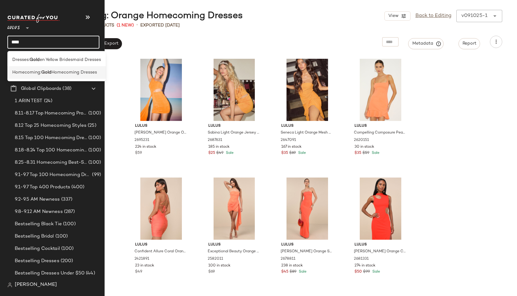
type input "****"
click at [49, 69] on div "Homecoming: Gold Homecoming Dresses" at bounding box center [56, 72] width 98 height 13
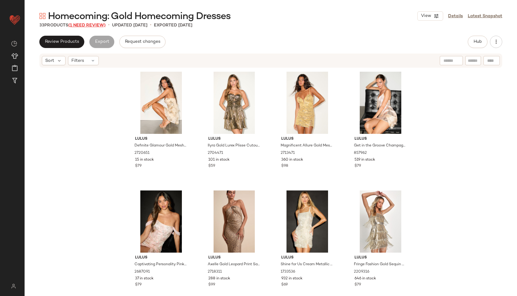
click at [97, 25] on span "(1 Need Review)" at bounding box center [86, 25] width 37 height 5
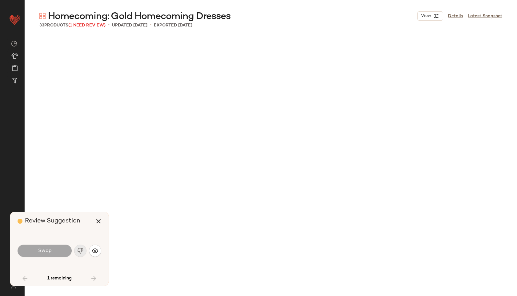
scroll to position [594, 0]
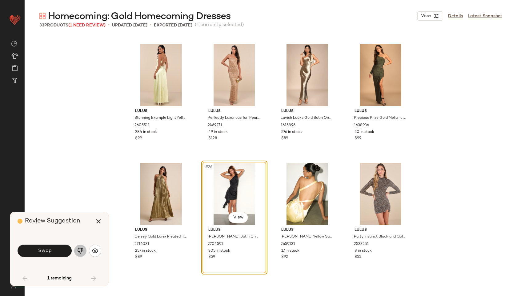
click at [82, 248] on img "button" at bounding box center [80, 251] width 6 height 6
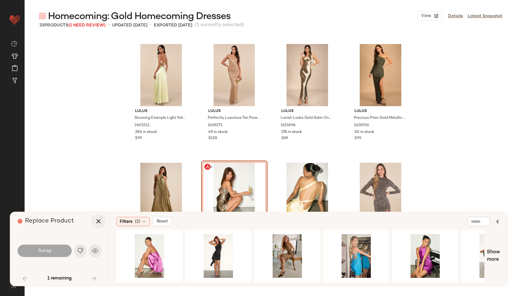
click at [98, 220] on icon "button" at bounding box center [98, 221] width 7 height 7
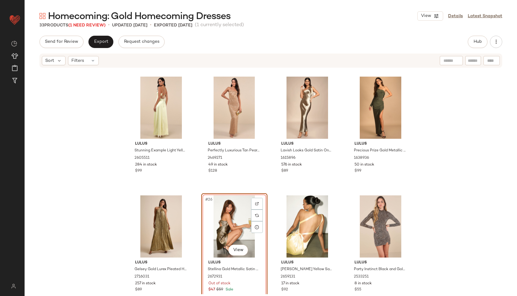
click at [225, 223] on div "#26 View" at bounding box center [234, 226] width 62 height 62
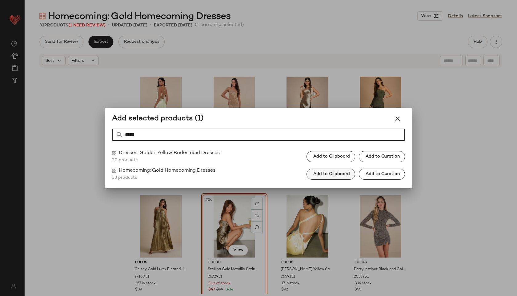
type input "****"
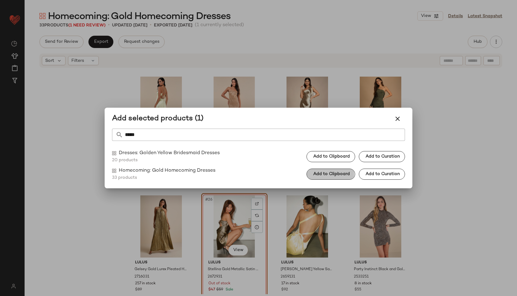
click at [341, 176] on span "Add to Clipboard" at bounding box center [331, 174] width 37 height 5
click at [372, 119] on icon "button" at bounding box center [397, 118] width 7 height 7
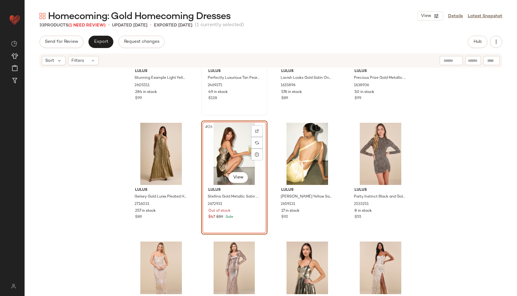
scroll to position [668, 0]
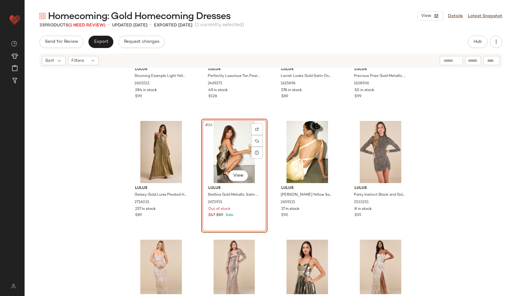
click at [214, 146] on div "#26 View" at bounding box center [234, 152] width 62 height 62
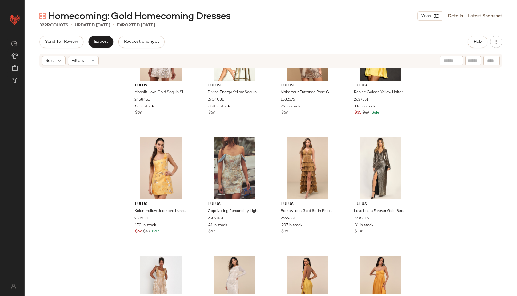
scroll to position [0, 0]
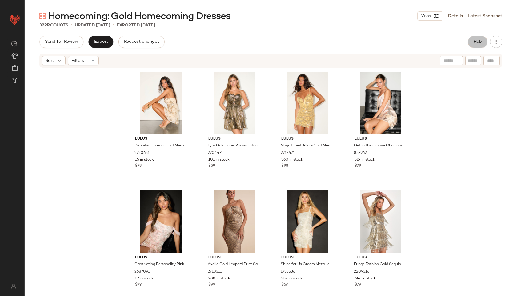
click at [372, 45] on button "Hub" at bounding box center [478, 42] width 20 height 12
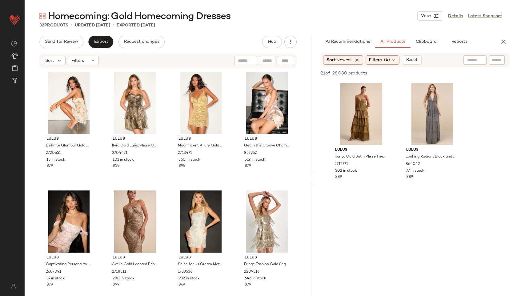
drag, startPoint x: 270, startPoint y: 178, endPoint x: 313, endPoint y: 174, distance: 42.9
click at [313, 174] on div "Homecoming: Gold Homecoming Dresses View Details Latest Snapshot 32 Products • …" at bounding box center [271, 153] width 492 height 286
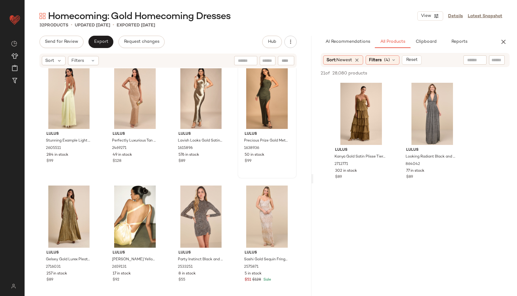
scroll to position [726, 0]
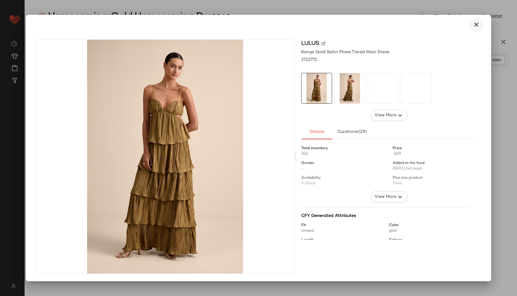
click at [372, 22] on icon "button" at bounding box center [476, 24] width 7 height 7
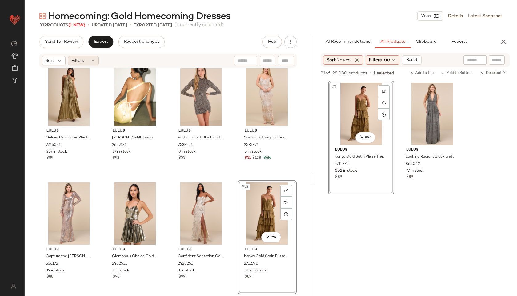
click at [93, 62] on icon at bounding box center [92, 60] width 5 height 5
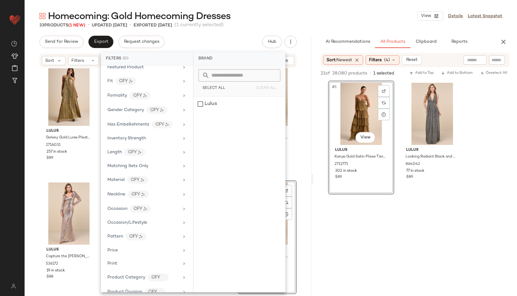
scroll to position [302, 0]
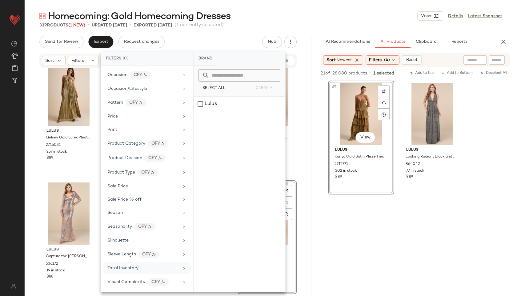
click at [130, 266] on span "Total Inventory" at bounding box center [122, 268] width 31 height 5
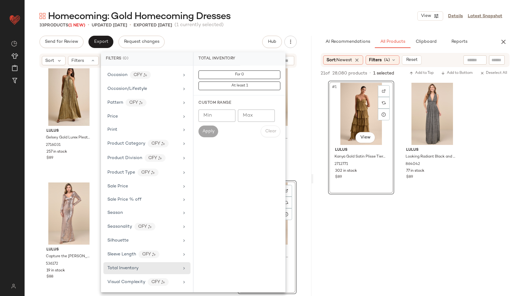
click at [251, 111] on input "Max" at bounding box center [256, 116] width 37 height 12
type input "**"
click at [211, 132] on span "Apply" at bounding box center [208, 131] width 12 height 5
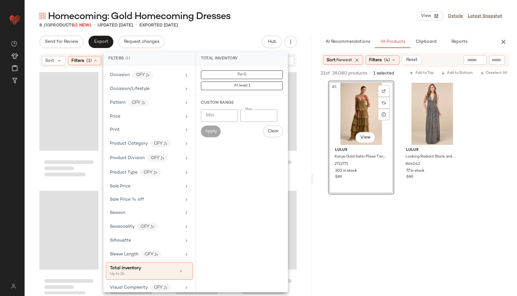
click at [273, 25] on div "8 / 33 Products (1 New) • updated [DATE] • Exported [DATE]" at bounding box center [271, 25] width 492 height 6
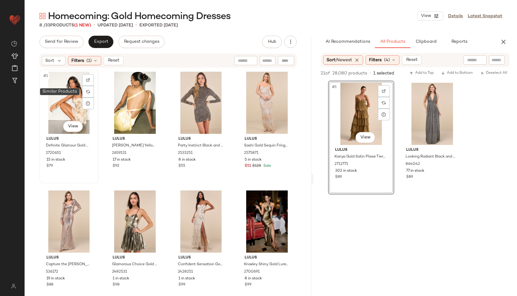
click at [74, 95] on div "#1 View" at bounding box center [69, 103] width 55 height 62
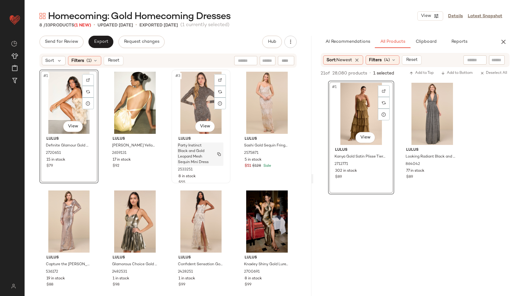
scroll to position [8, 0]
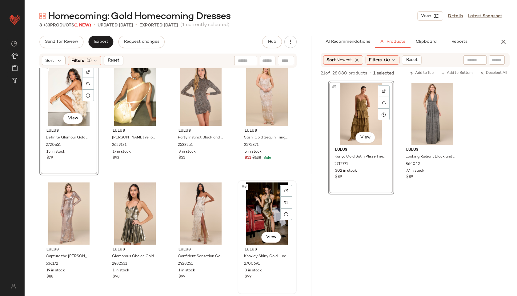
click at [271, 207] on div "#8 View" at bounding box center [267, 213] width 55 height 62
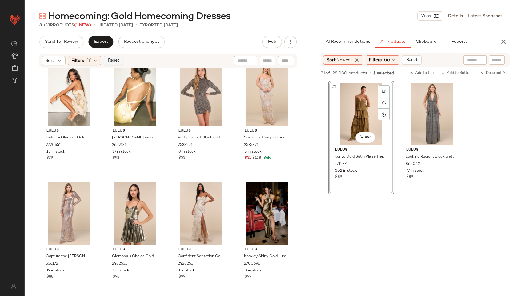
click at [114, 61] on span "Reset" at bounding box center [113, 60] width 12 height 5
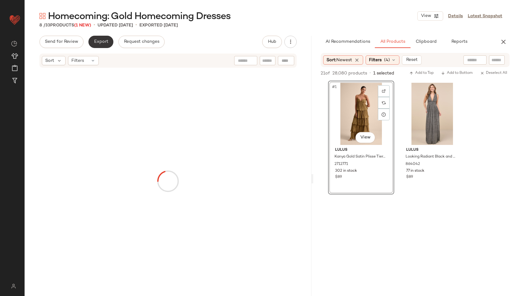
click at [102, 46] on button "Export" at bounding box center [100, 42] width 25 height 12
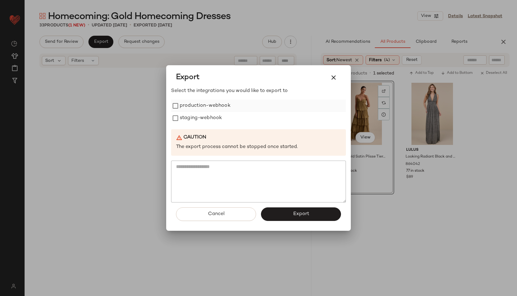
scroll to position [844, 0]
click at [199, 102] on label "production-webhook" at bounding box center [205, 106] width 51 height 12
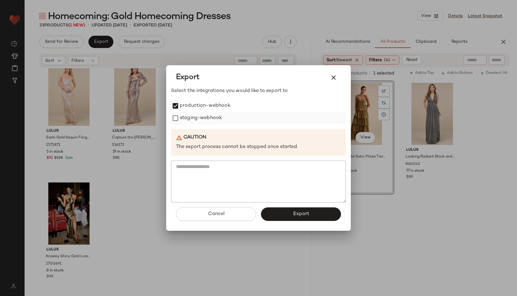
click at [198, 118] on label "staging-webhook" at bounding box center [201, 118] width 42 height 12
click at [291, 217] on button "Export" at bounding box center [301, 214] width 80 height 14
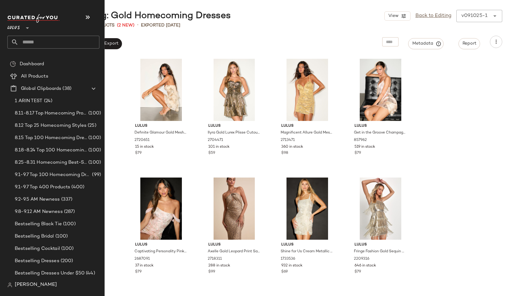
click at [31, 42] on input "text" at bounding box center [58, 42] width 81 height 13
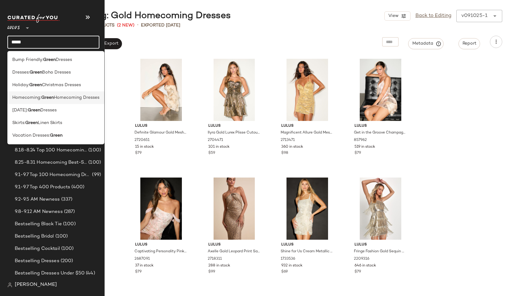
type input "*****"
click at [52, 96] on b "Green" at bounding box center [47, 97] width 13 height 6
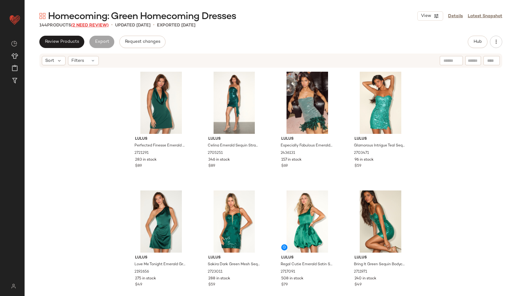
click at [91, 24] on span "(2 Need Review)" at bounding box center [90, 25] width 38 height 5
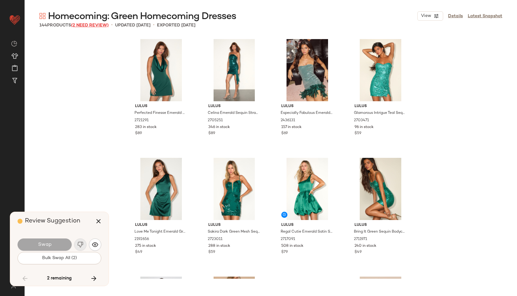
scroll to position [3445, 0]
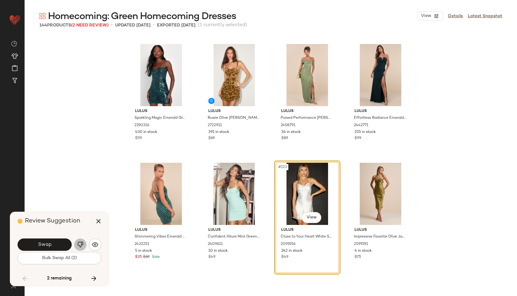
click at [80, 244] on img "button" at bounding box center [80, 245] width 6 height 6
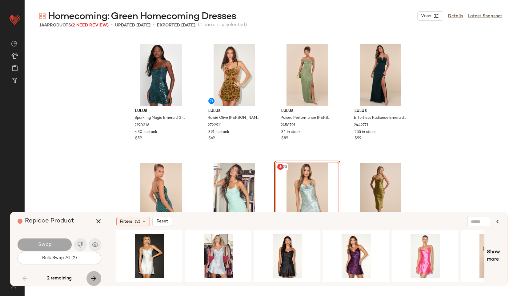
click at [96, 275] on icon "button" at bounding box center [93, 278] width 7 height 7
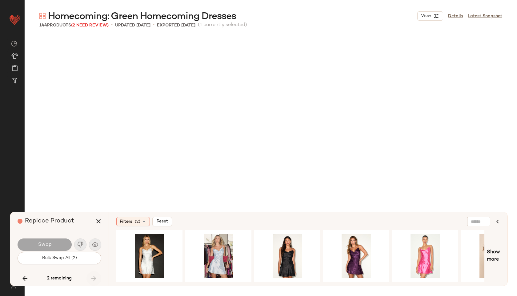
scroll to position [3920, 0]
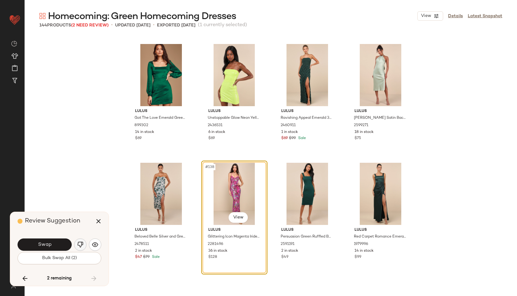
click at [79, 244] on img "button" at bounding box center [80, 245] width 6 height 6
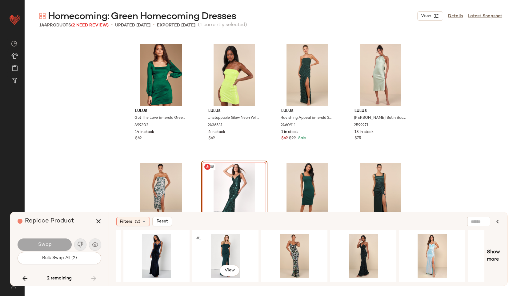
scroll to position [0, 269]
click at [98, 223] on icon "button" at bounding box center [98, 221] width 7 height 7
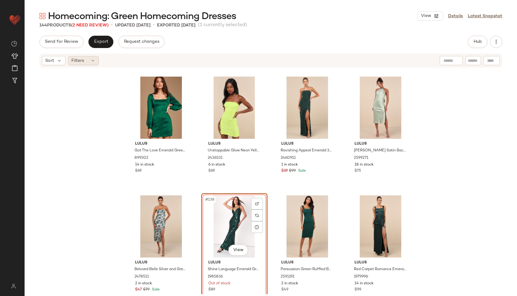
click at [90, 60] on icon at bounding box center [92, 60] width 5 height 5
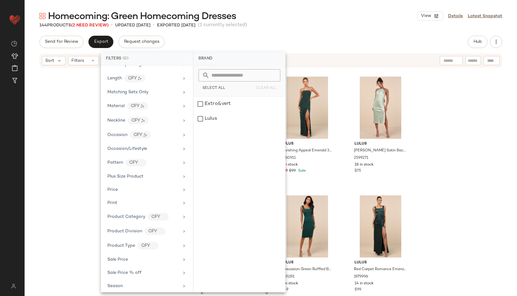
scroll to position [315, 0]
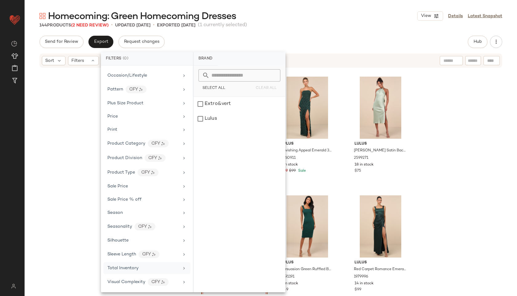
click at [130, 266] on span "Total Inventory" at bounding box center [122, 268] width 31 height 5
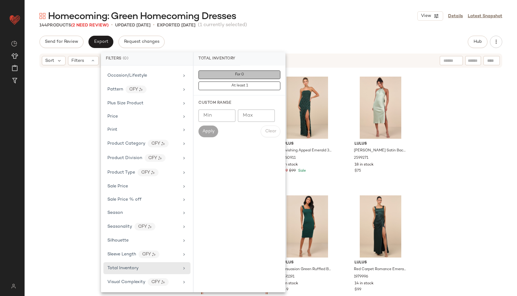
click at [236, 74] on span "For 0" at bounding box center [239, 75] width 9 height 4
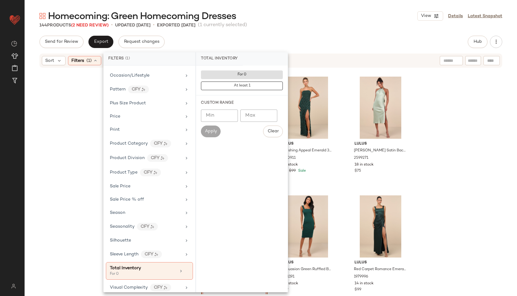
click at [301, 28] on div "144 Products (2 Need Review) • updated [DATE] • Exported [DATE] (1 currently se…" at bounding box center [271, 25] width 492 height 6
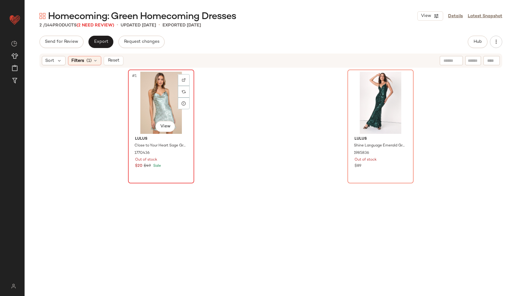
click at [162, 100] on div "#1 View" at bounding box center [161, 103] width 62 height 62
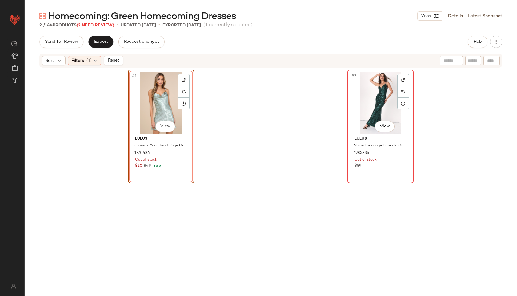
click at [372, 98] on div "#2 View" at bounding box center [381, 103] width 62 height 62
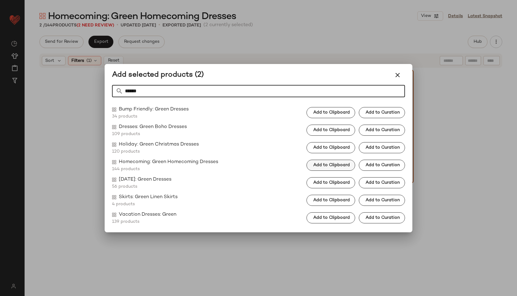
type input "*****"
click at [336, 163] on span "Add to Clipboard" at bounding box center [331, 165] width 37 height 5
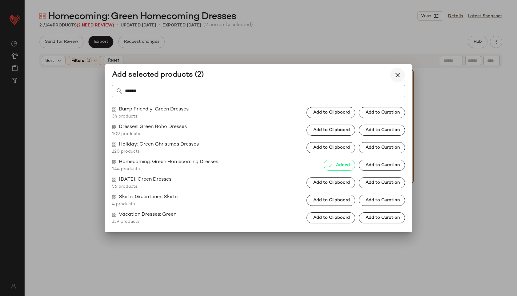
click at [372, 77] on icon "button" at bounding box center [397, 74] width 7 height 7
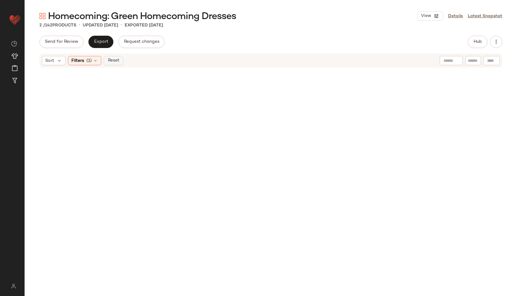
click at [112, 60] on span "Reset" at bounding box center [113, 60] width 12 height 5
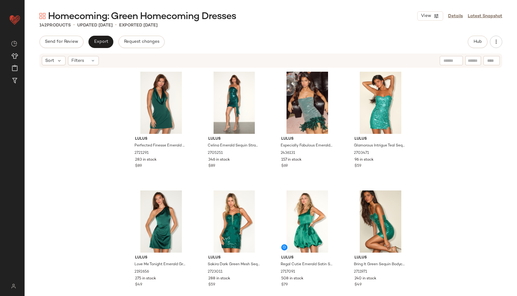
click at [372, 47] on div "Hub" at bounding box center [478, 42] width 20 height 12
click at [372, 43] on span "Hub" at bounding box center [477, 41] width 9 height 5
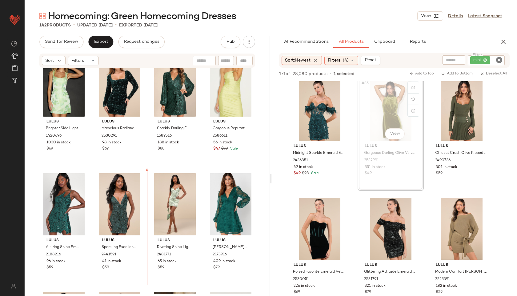
scroll to position [1210, 0]
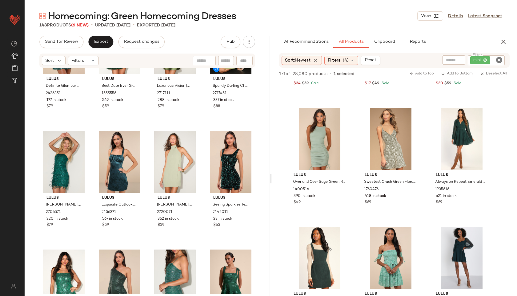
scroll to position [251, 0]
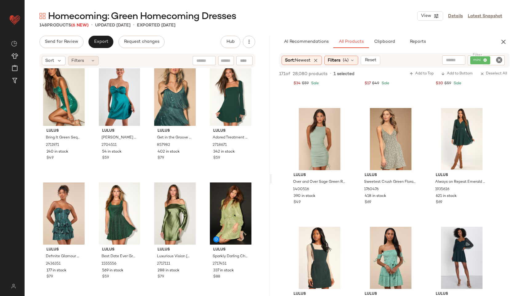
click at [89, 62] on div "Filters" at bounding box center [83, 60] width 31 height 9
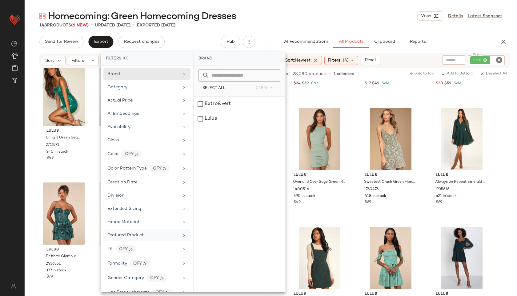
scroll to position [315, 0]
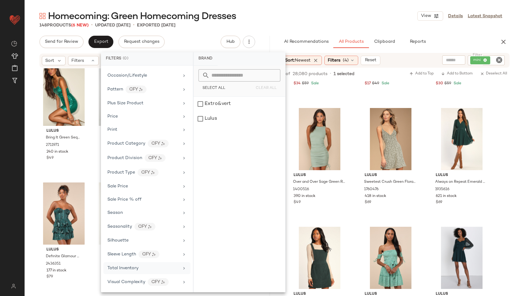
click at [130, 268] on span "Total Inventory" at bounding box center [122, 268] width 31 height 5
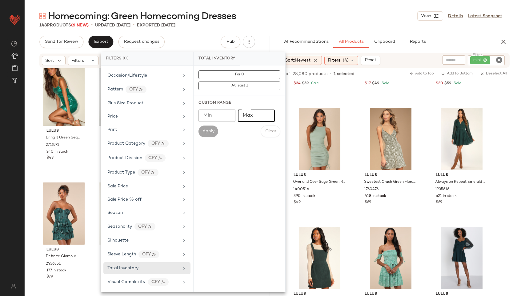
click at [248, 111] on input "Max" at bounding box center [256, 116] width 37 height 12
type input "**"
click at [210, 130] on span "Apply" at bounding box center [208, 131] width 12 height 5
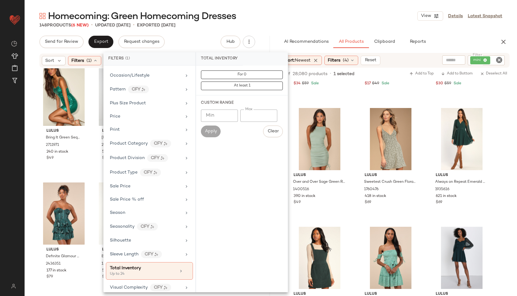
click at [268, 20] on div "Homecoming: Green Homecoming Dresses View Details Latest Snapshot" at bounding box center [271, 16] width 492 height 12
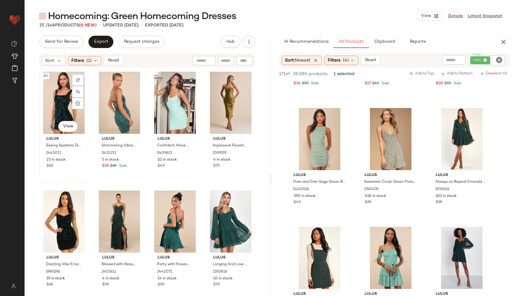
click at [69, 109] on div "#1 View" at bounding box center [64, 103] width 45 height 62
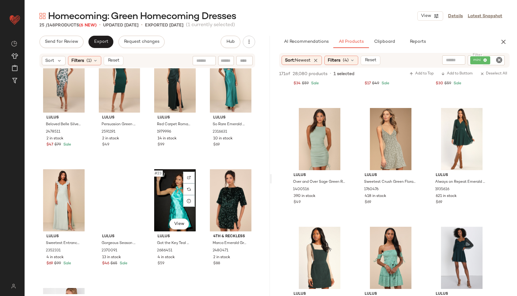
scroll to position [607, 0]
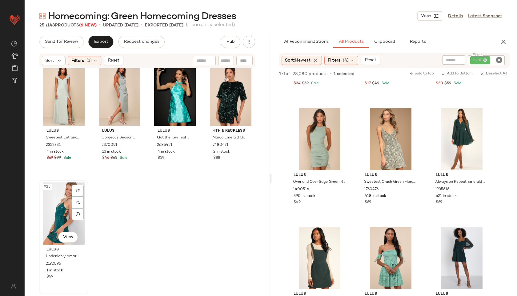
click at [62, 219] on div "#25 View" at bounding box center [64, 213] width 45 height 62
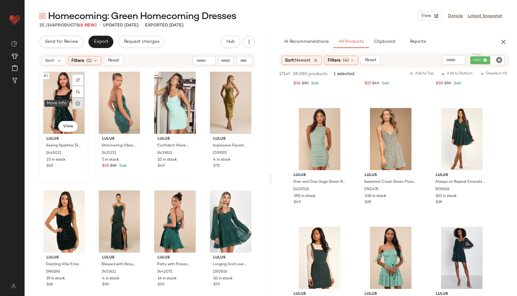
click at [77, 101] on icon at bounding box center [77, 103] width 5 height 5
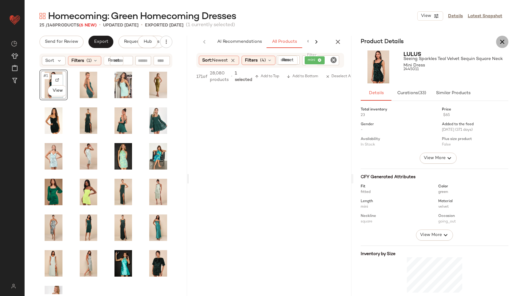
click at [372, 41] on icon "button" at bounding box center [502, 41] width 7 height 7
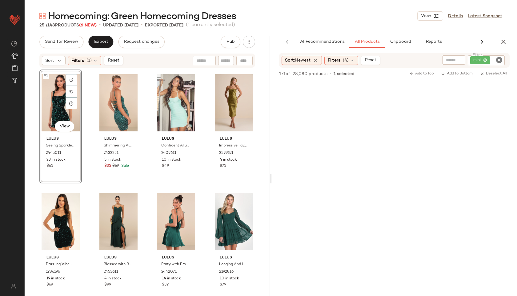
scroll to position [3064, 0]
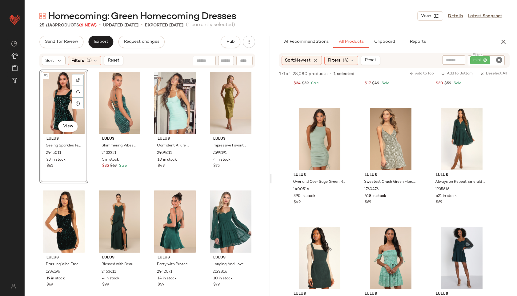
click at [50, 101] on div "#1 View" at bounding box center [64, 103] width 45 height 62
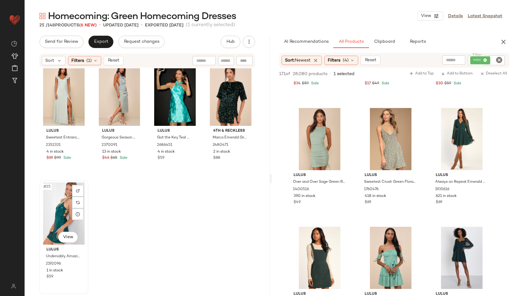
click at [53, 218] on div "#25 View" at bounding box center [64, 213] width 45 height 62
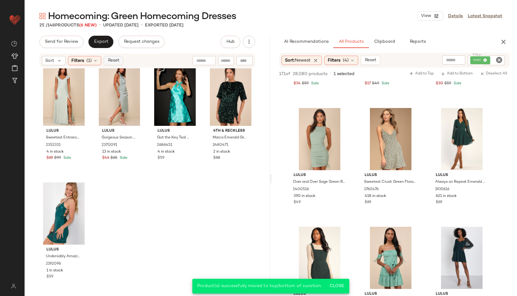
click at [115, 60] on span "Reset" at bounding box center [113, 60] width 12 height 5
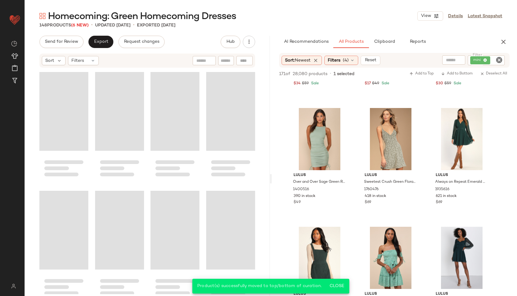
scroll to position [4171, 0]
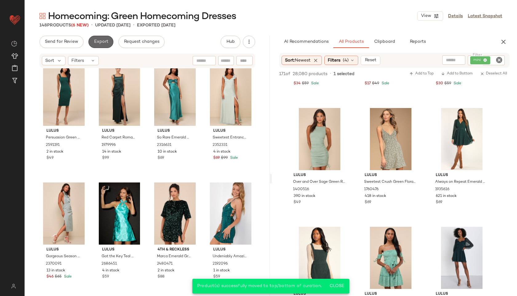
click at [98, 41] on span "Export" at bounding box center [101, 41] width 14 height 5
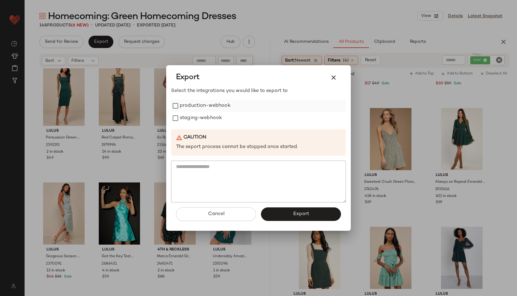
click at [218, 107] on label "production-webhook" at bounding box center [205, 106] width 51 height 12
click at [212, 121] on label "staging-webhook" at bounding box center [201, 118] width 42 height 12
click at [285, 211] on button "Export" at bounding box center [301, 214] width 80 height 14
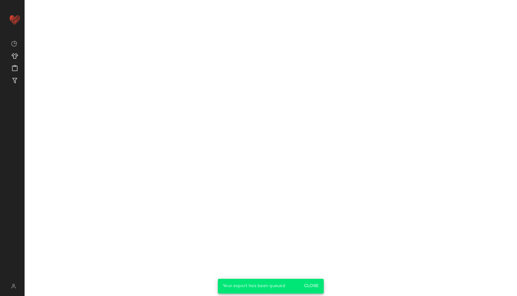
scroll to position [4489, 0]
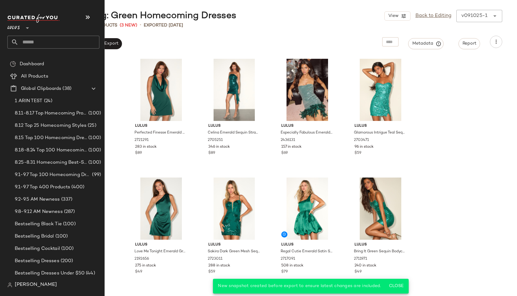
click at [34, 43] on input "text" at bounding box center [58, 42] width 81 height 13
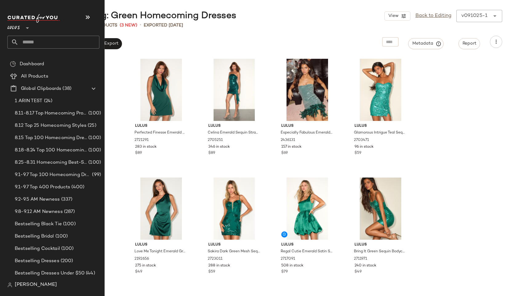
click at [40, 43] on input "text" at bounding box center [58, 42] width 81 height 13
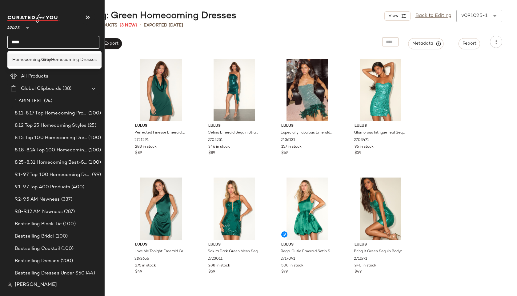
type input "****"
click at [54, 64] on div "Homecoming: Grey Homecoming Dresses" at bounding box center [54, 60] width 94 height 13
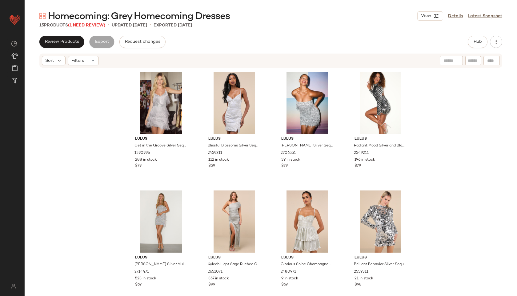
click at [92, 24] on span "(1 Need Review)" at bounding box center [86, 25] width 37 height 5
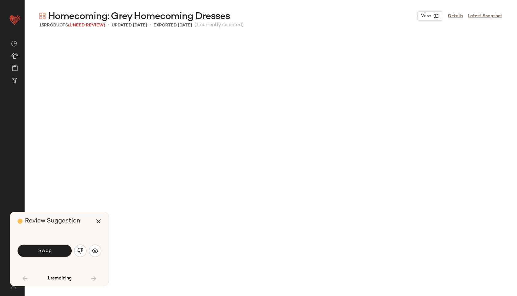
scroll to position [233, 0]
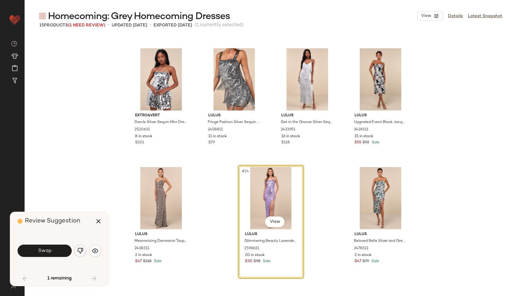
click at [82, 248] on img "button" at bounding box center [80, 251] width 6 height 6
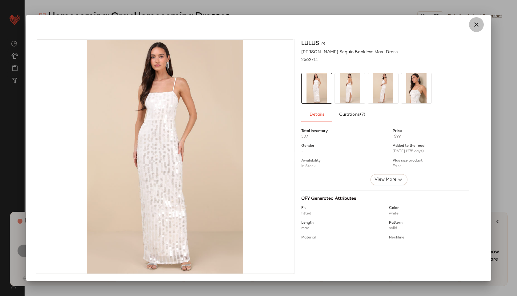
click at [372, 22] on icon "button" at bounding box center [476, 24] width 7 height 7
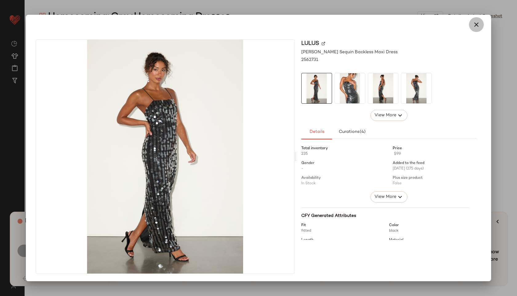
click at [372, 25] on icon "button" at bounding box center [476, 24] width 7 height 7
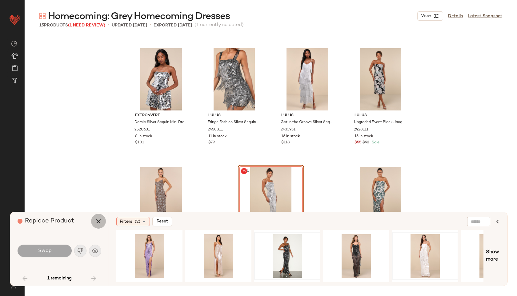
click at [100, 223] on icon "button" at bounding box center [98, 221] width 7 height 7
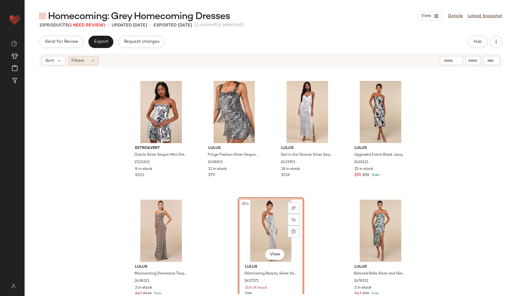
click at [86, 62] on div "Filters" at bounding box center [83, 60] width 31 height 9
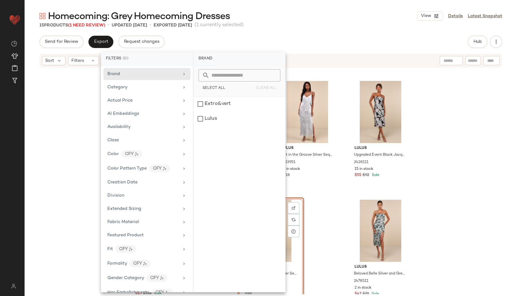
click at [74, 105] on div "Extro&vert Darcle Silver Sequin Mini Dress 2520631 8 in stock $101 Lulus Fringe…" at bounding box center [271, 181] width 492 height 226
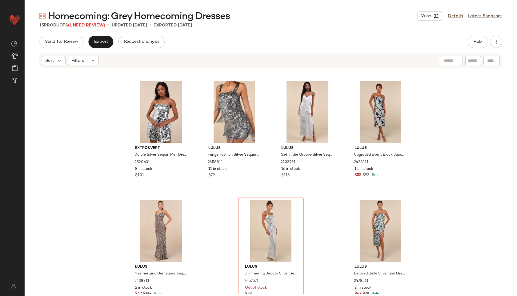
click at [95, 28] on div "15 Products (1 Need Review)" at bounding box center [72, 25] width 66 height 6
click at [94, 24] on span "(1 Need Review)" at bounding box center [86, 25] width 37 height 5
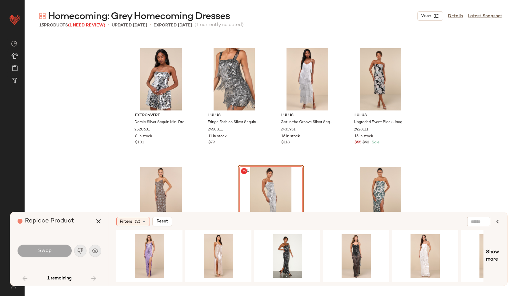
click at [276, 190] on div "#14 View" at bounding box center [271, 198] width 62 height 62
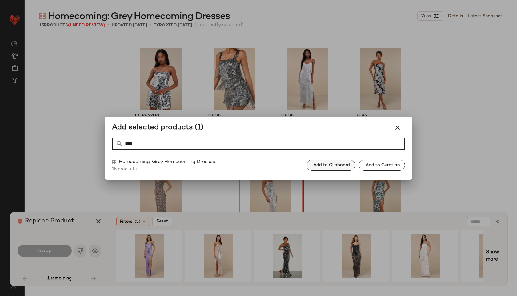
type input "****"
click at [341, 167] on span "Add to Clipboard" at bounding box center [331, 165] width 37 height 5
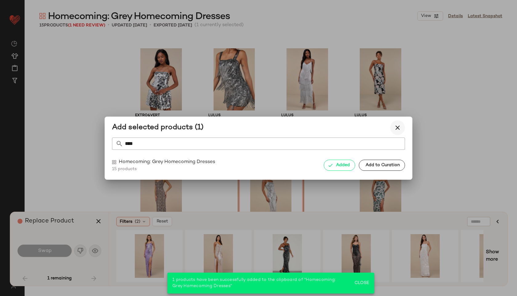
click at [372, 128] on icon "button" at bounding box center [397, 127] width 7 height 7
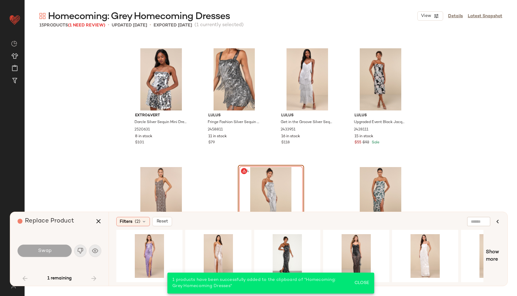
click at [268, 182] on div "#14 View" at bounding box center [271, 198] width 62 height 62
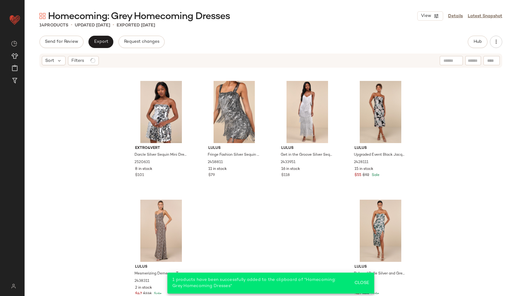
click at [99, 223] on div "Extro&vert Darcle Silver Sequin Mini Dress 2520631 8 in stock $101 Lulus Fringe…" at bounding box center [271, 181] width 492 height 226
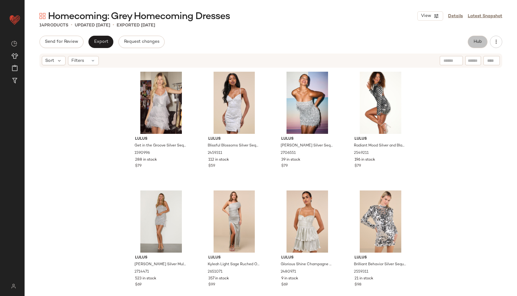
click at [372, 38] on button "Hub" at bounding box center [478, 42] width 20 height 12
